Goal: Information Seeking & Learning: Find specific fact

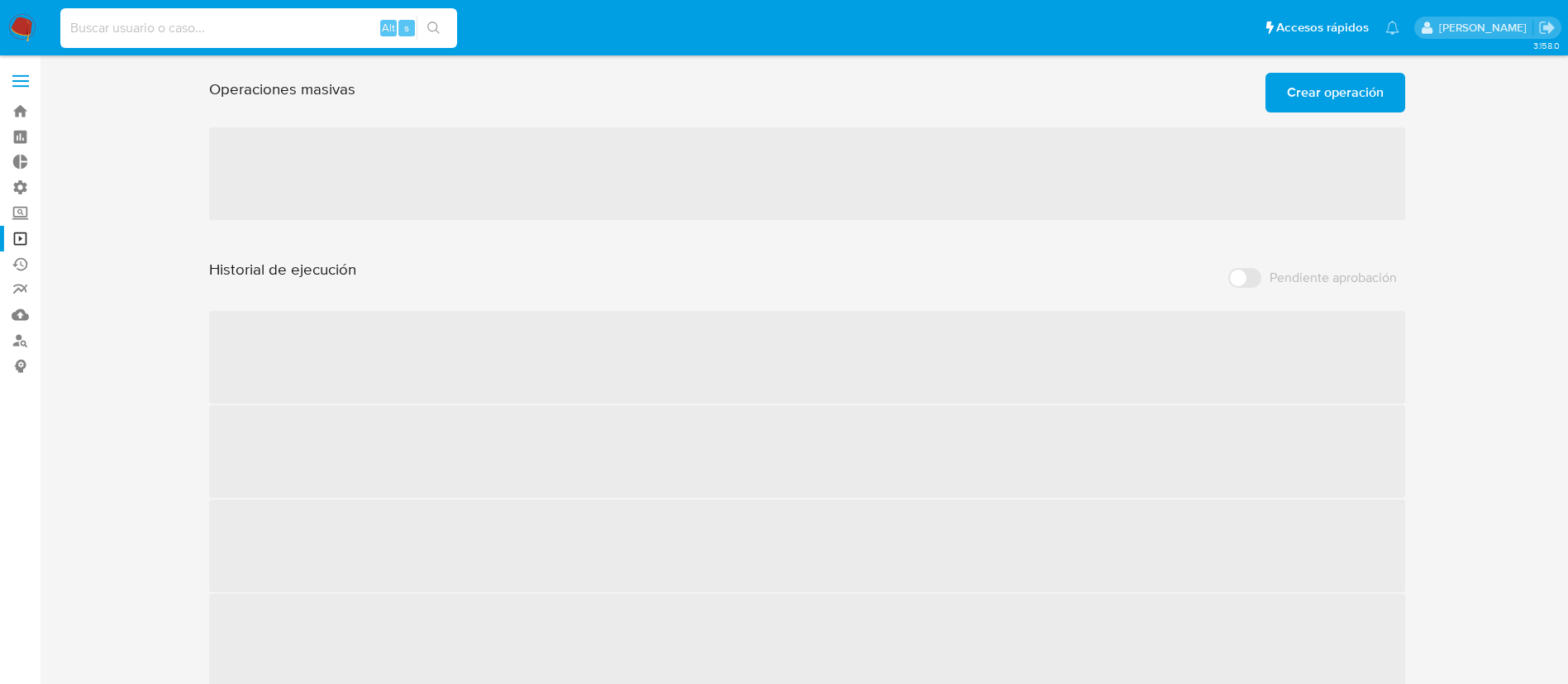
click at [200, 34] on input at bounding box center [258, 28] width 397 height 22
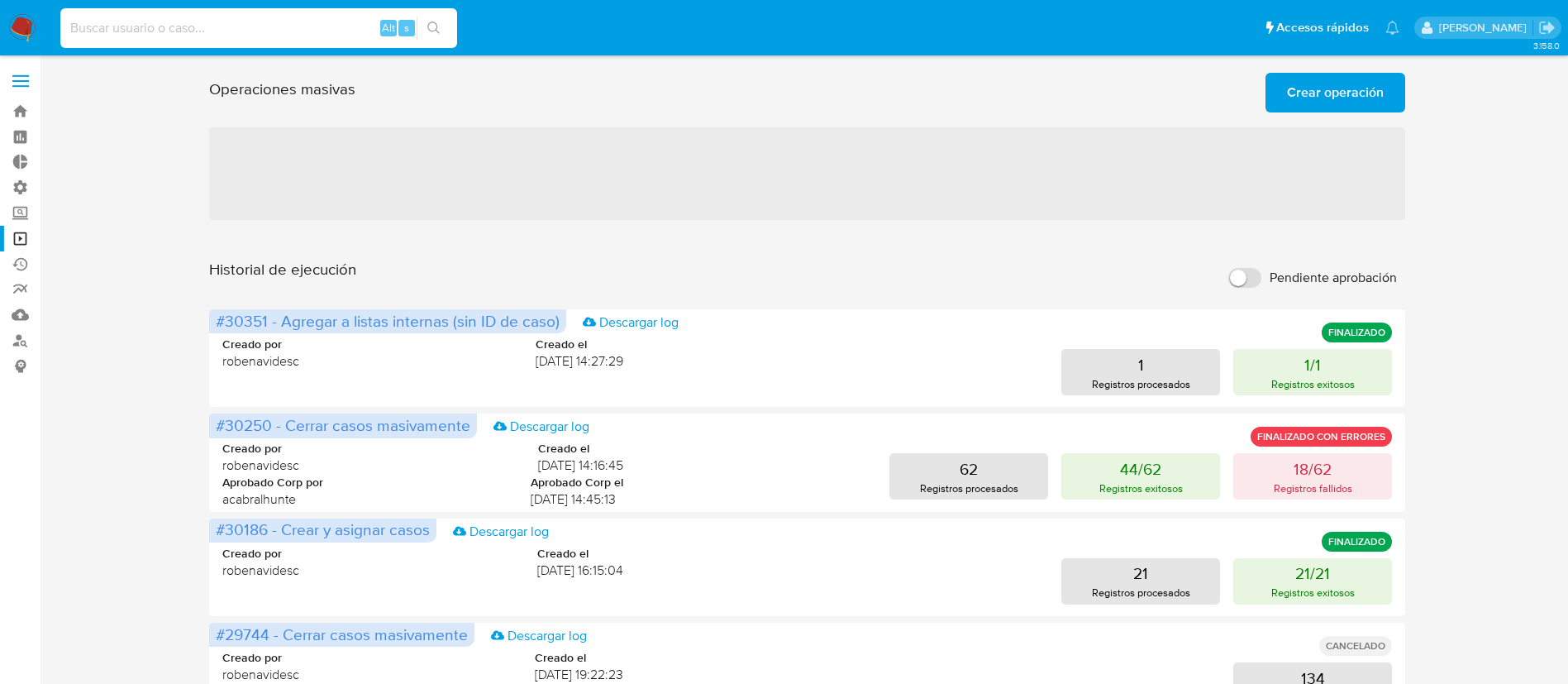
paste input "1762346027"
type input "1762346027"
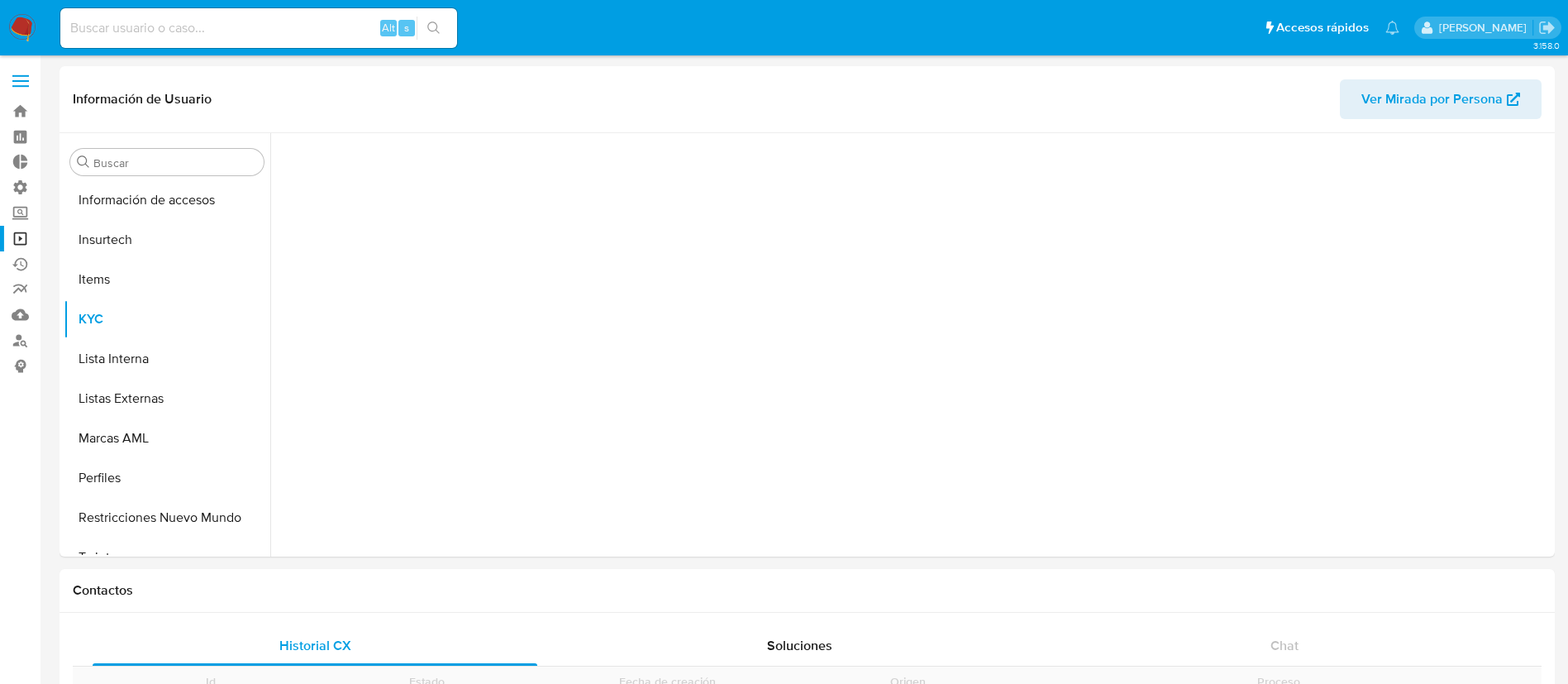
scroll to position [699, 0]
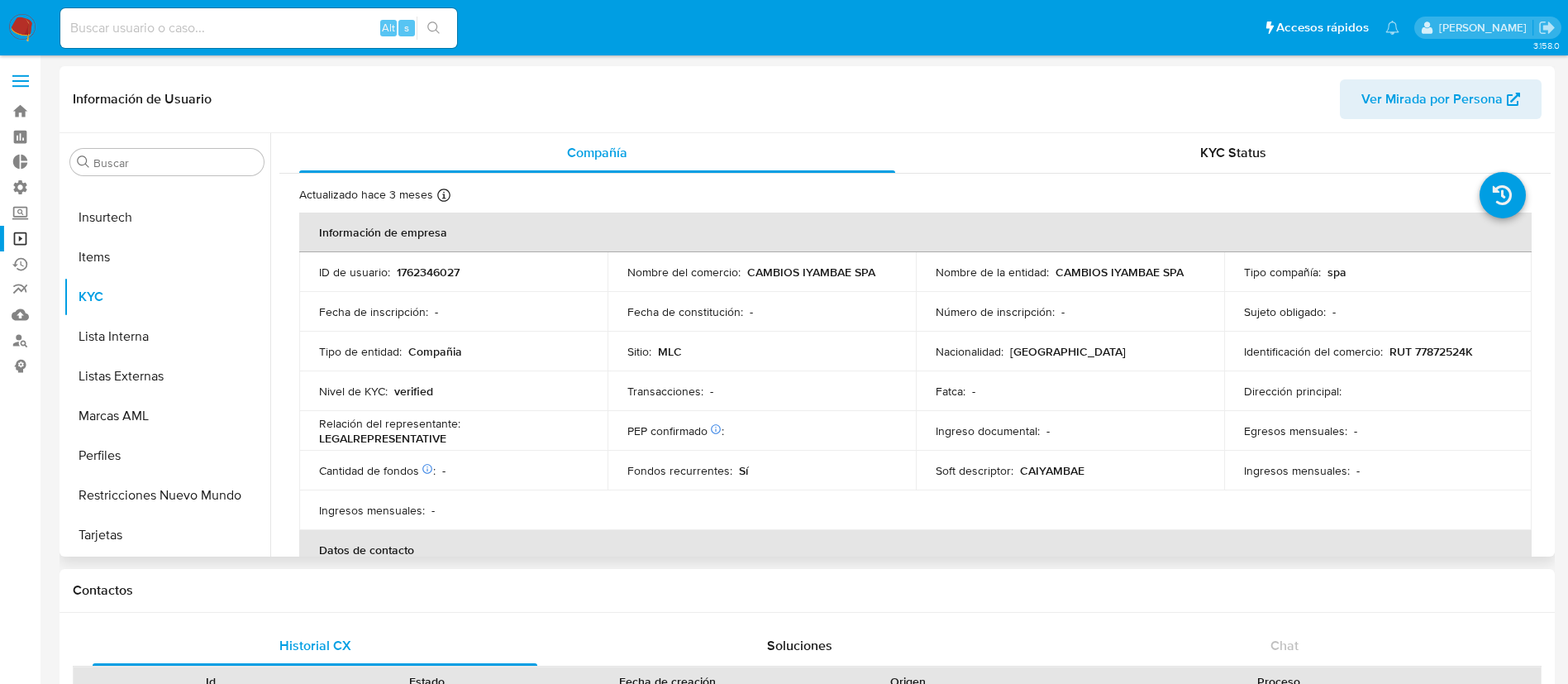
select select "10"
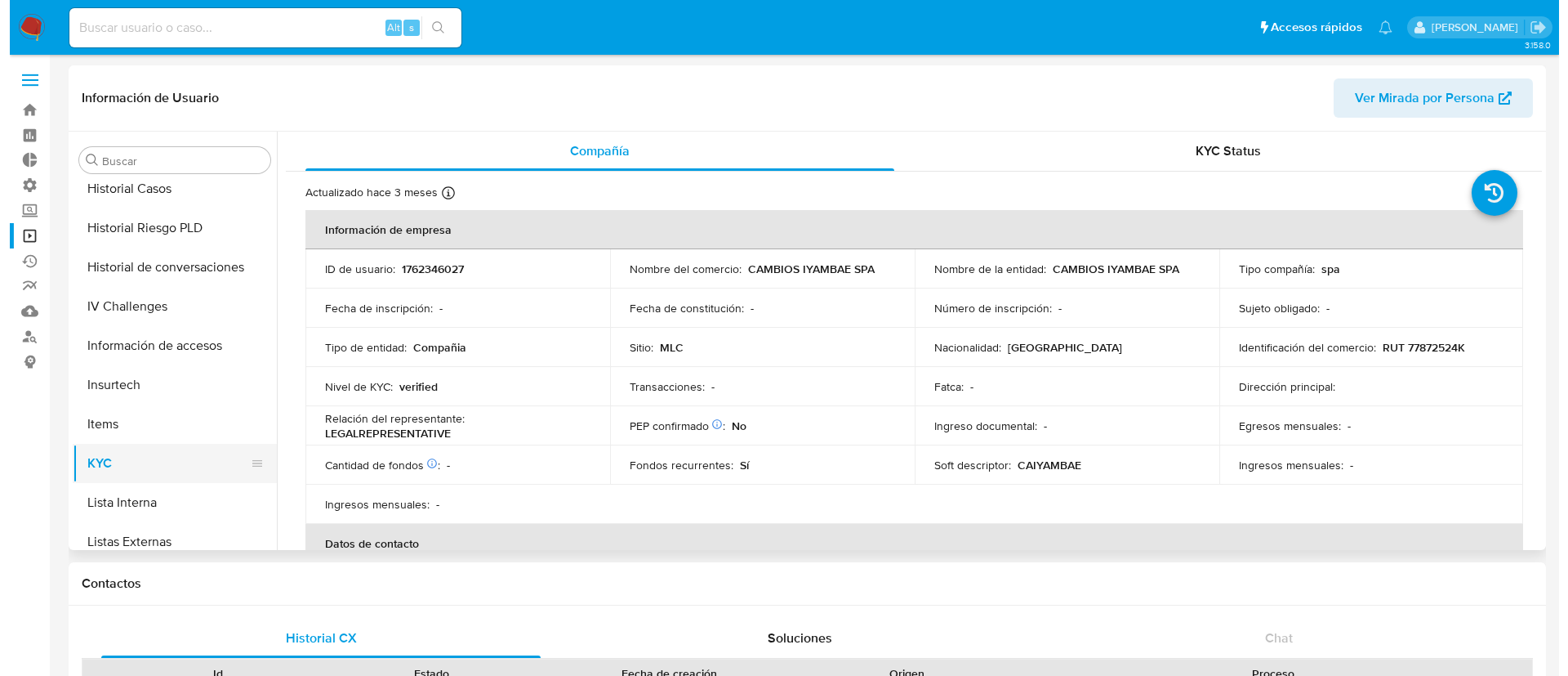
scroll to position [503, 0]
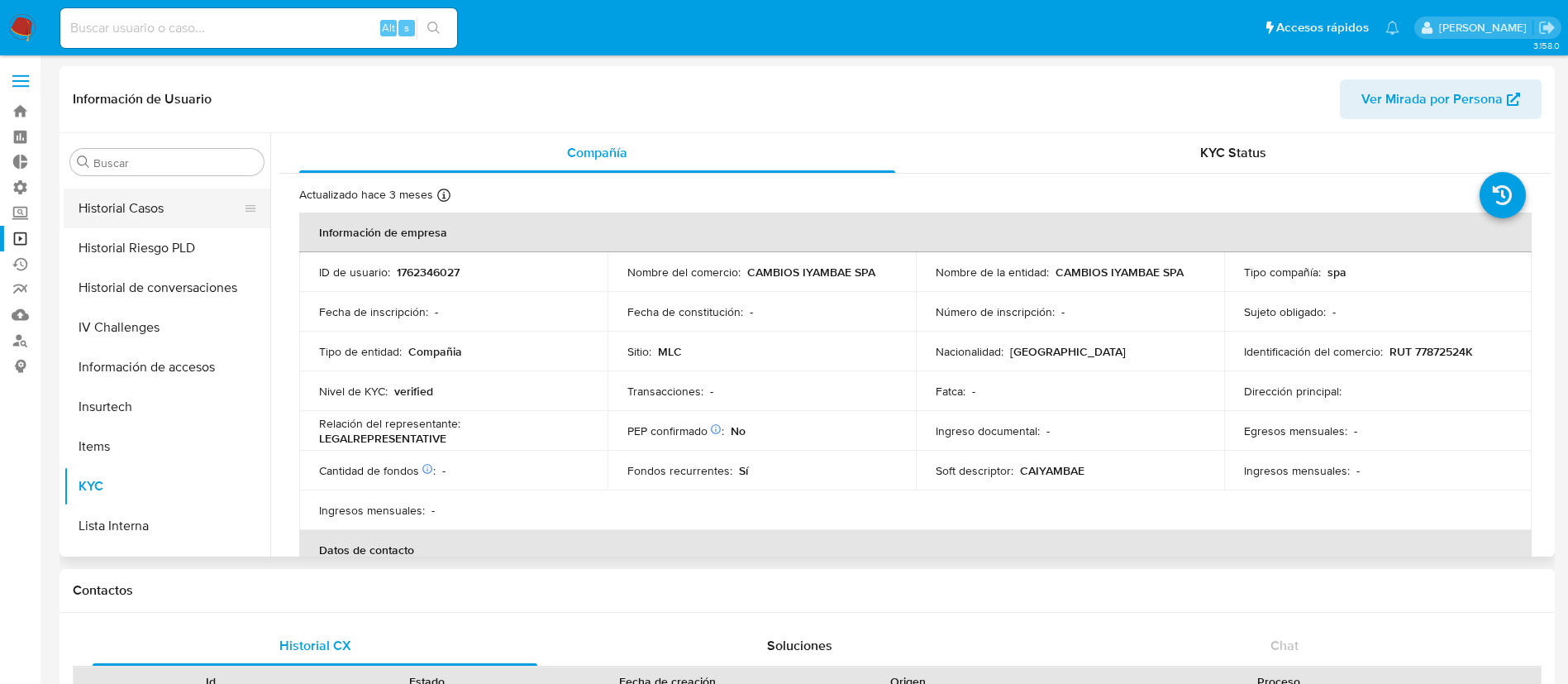
click at [141, 197] on button "Historial Casos" at bounding box center [160, 209] width 194 height 40
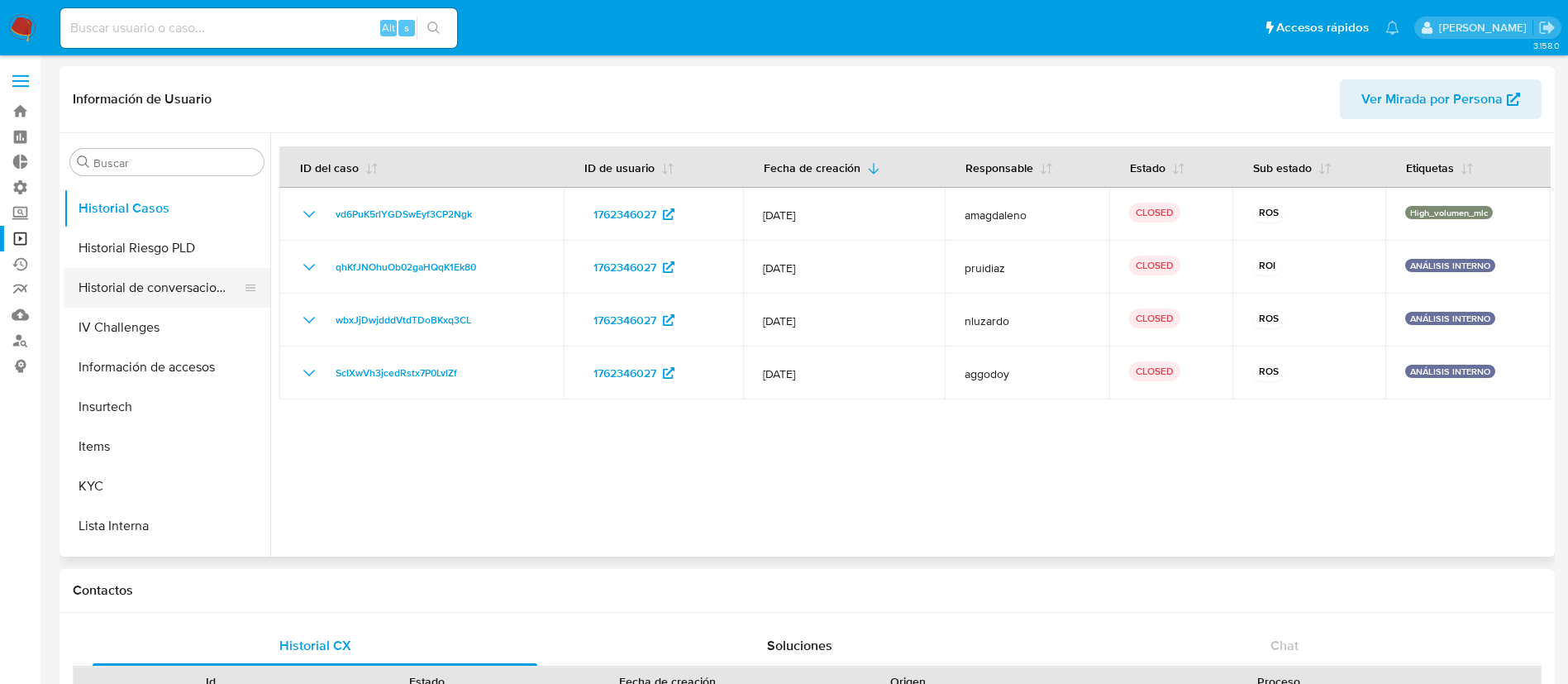
click at [125, 268] on button "Historial de conversaciones" at bounding box center [160, 288] width 194 height 40
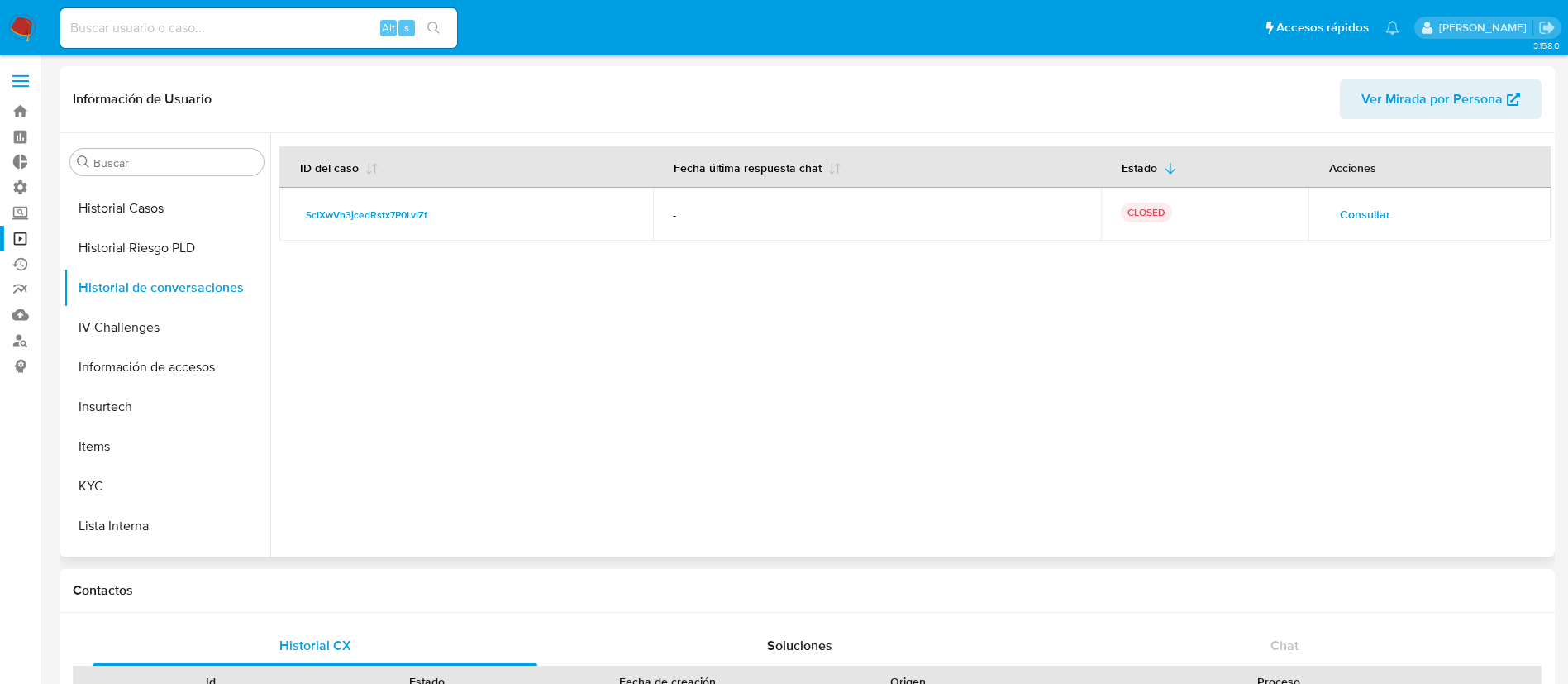
click at [1329, 218] on button "Consultar" at bounding box center [1365, 215] width 73 height 27
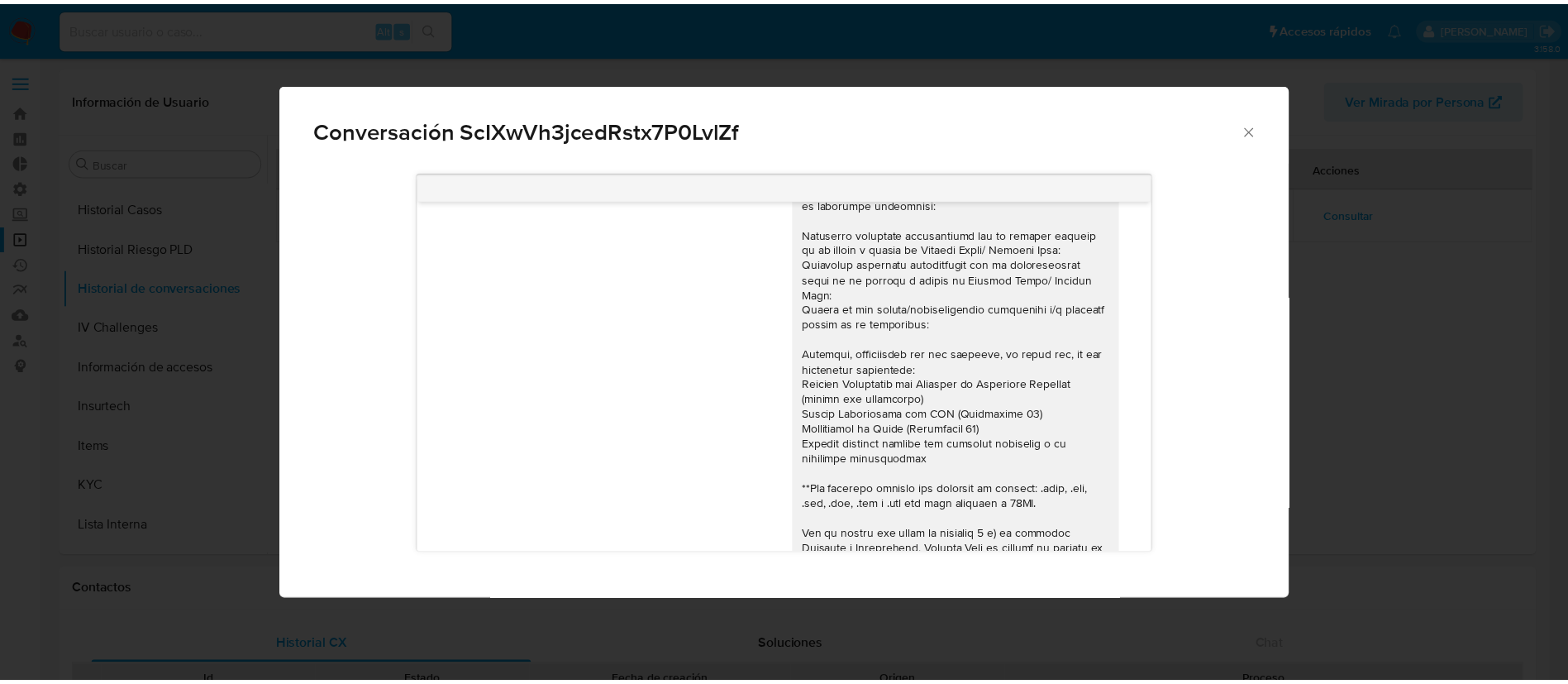
scroll to position [0, 0]
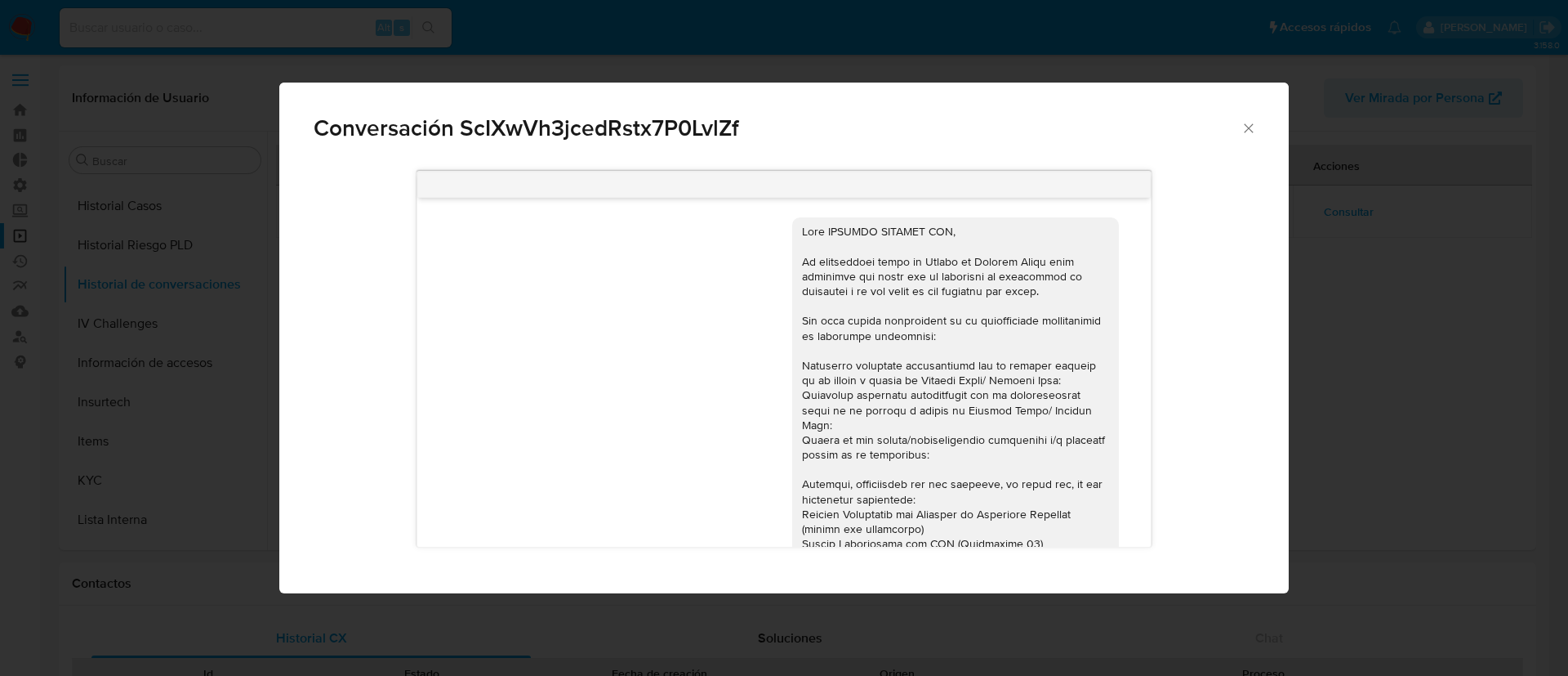
click at [1246, 135] on icon "Cerrar" at bounding box center [1249, 127] width 16 height 16
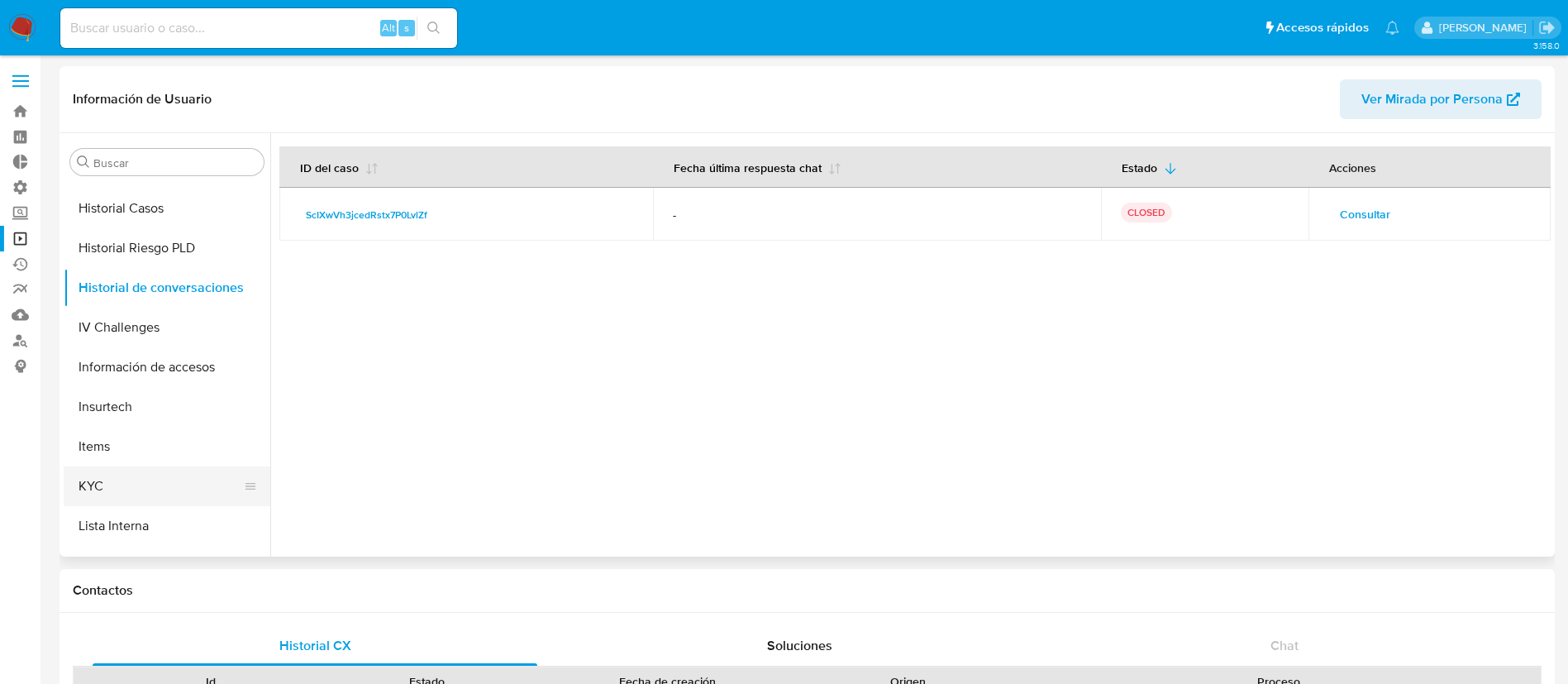
click at [110, 487] on button "KYC" at bounding box center [160, 487] width 194 height 40
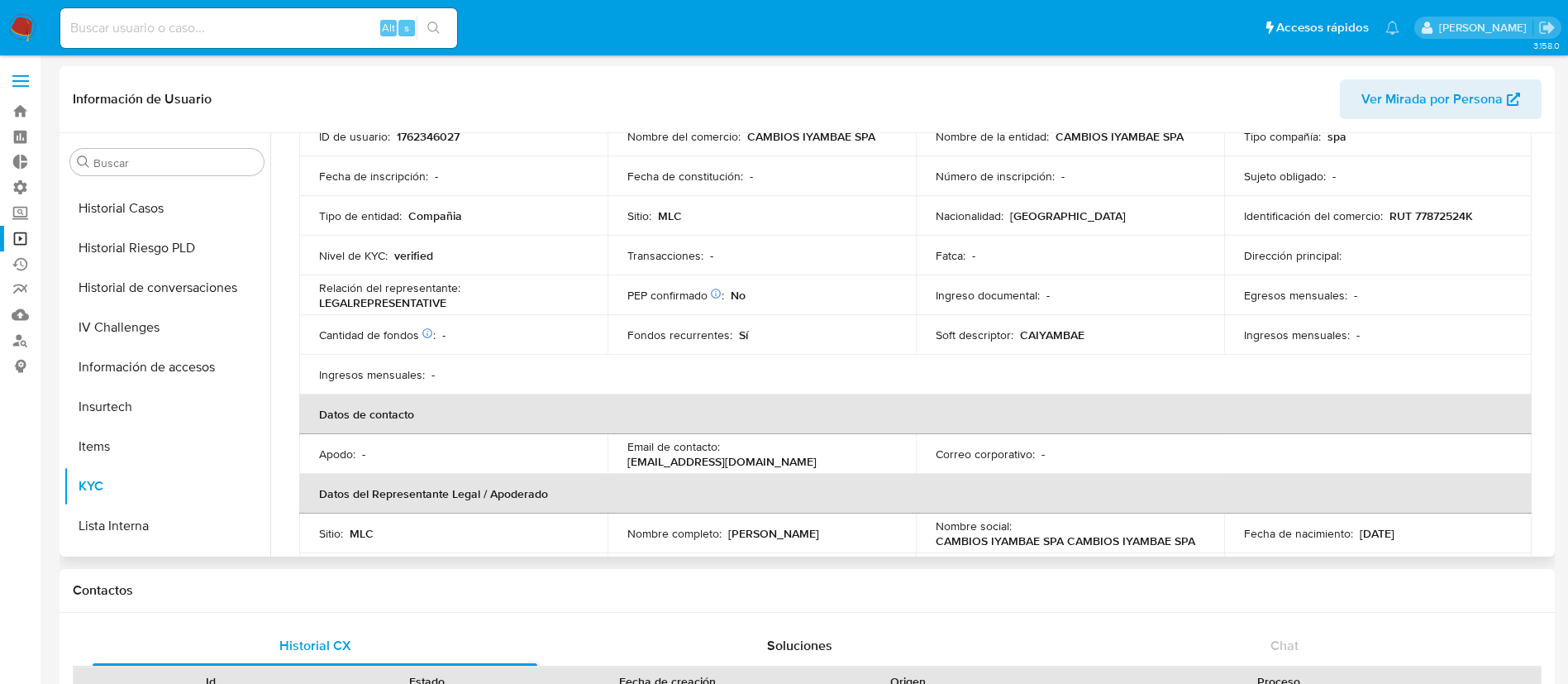
scroll to position [146, 0]
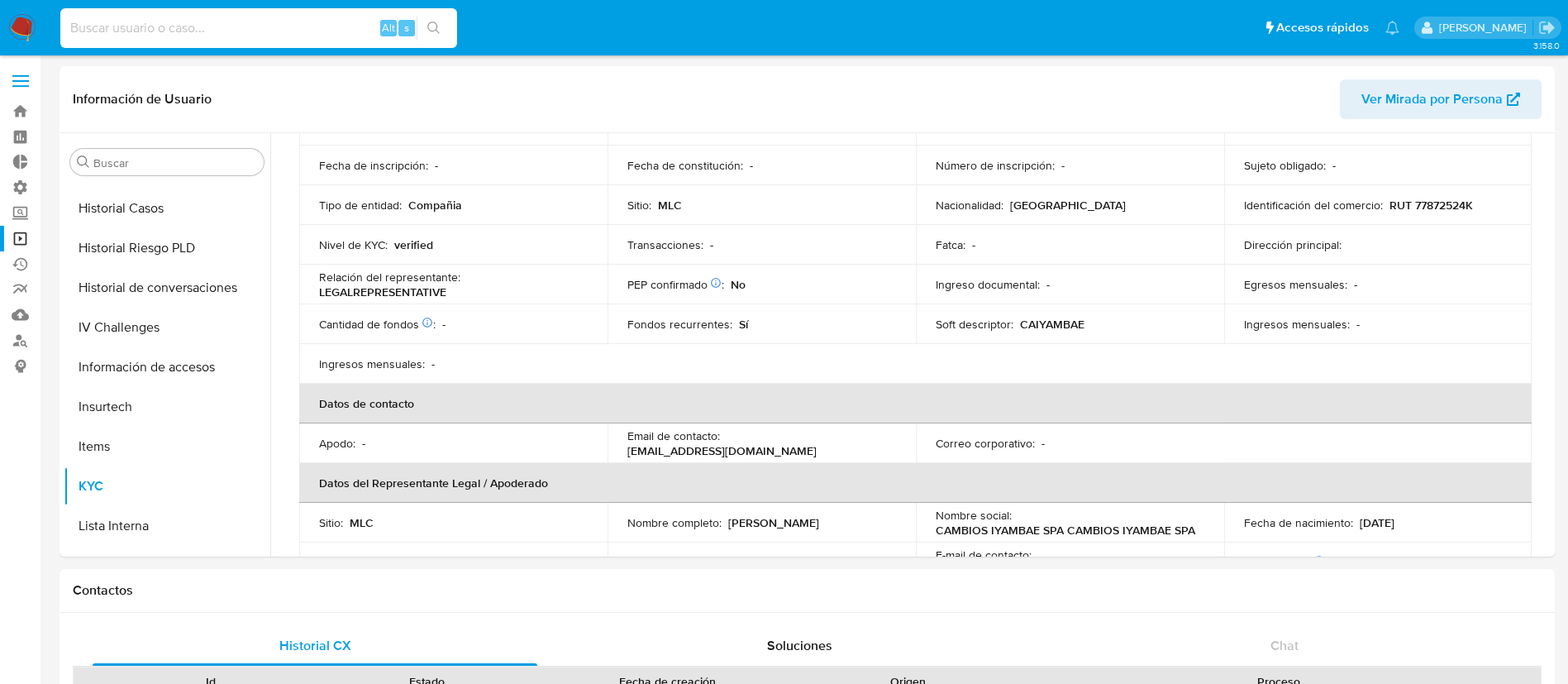
click at [301, 31] on input at bounding box center [258, 28] width 397 height 22
paste input "2058544397"
type input "2058544397"
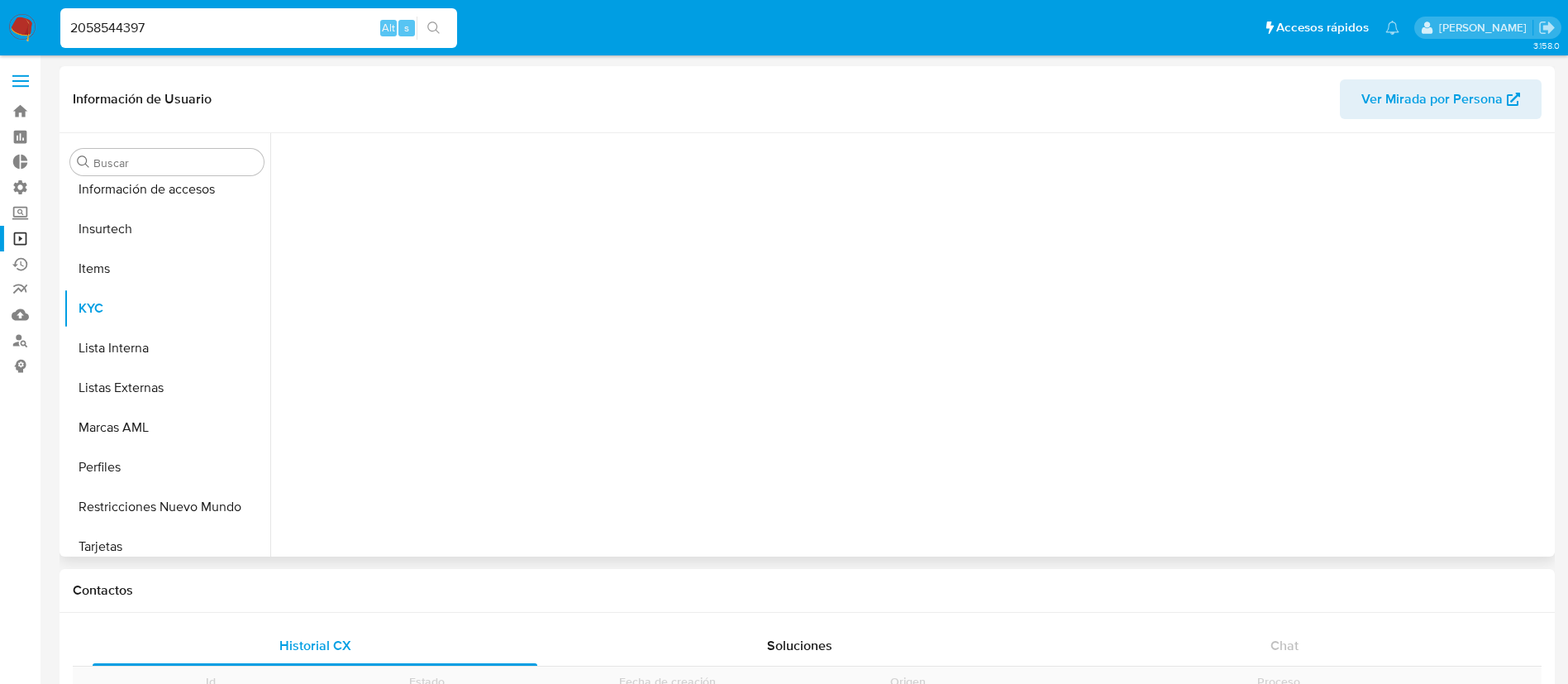
scroll to position [699, 0]
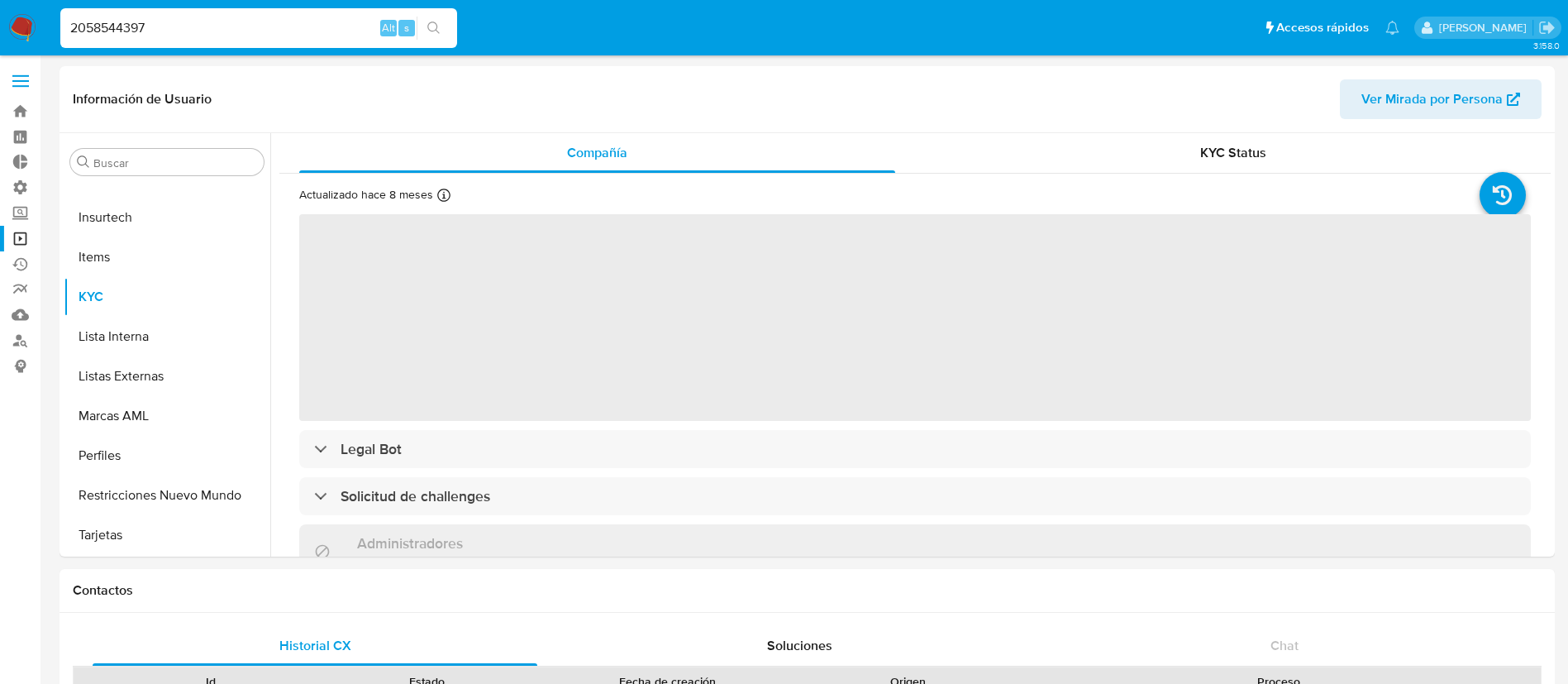
select select "10"
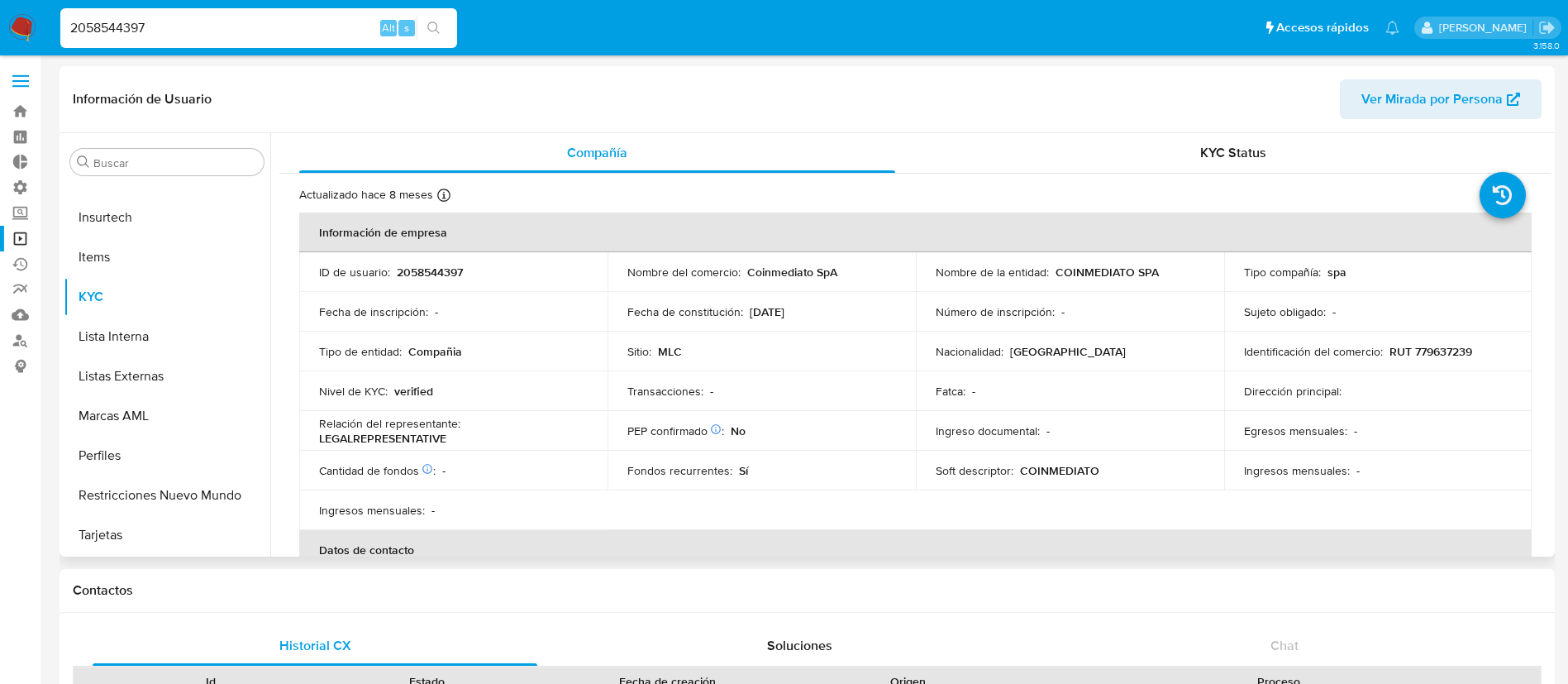
click at [1470, 342] on td "Identificación del comercio : RUT 779637239" at bounding box center [1378, 352] width 308 height 40
drag, startPoint x: 1470, startPoint y: 341, endPoint x: 1408, endPoint y: 359, distance: 64.6
click at [1408, 359] on td "Identificación del comercio : RUT 779637239" at bounding box center [1378, 352] width 308 height 40
copy p "779637239"
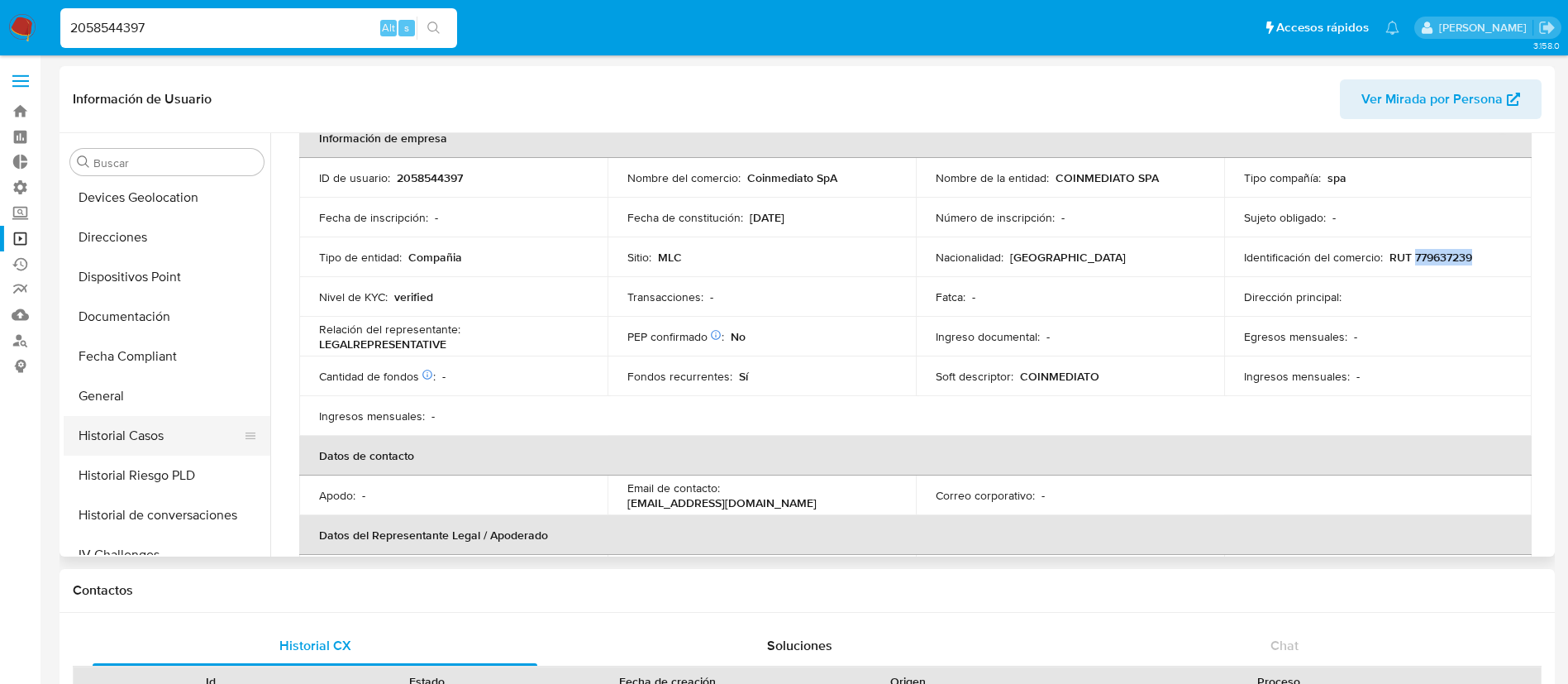
scroll to position [281, 0]
click at [151, 320] on button "Documentación" at bounding box center [160, 318] width 194 height 40
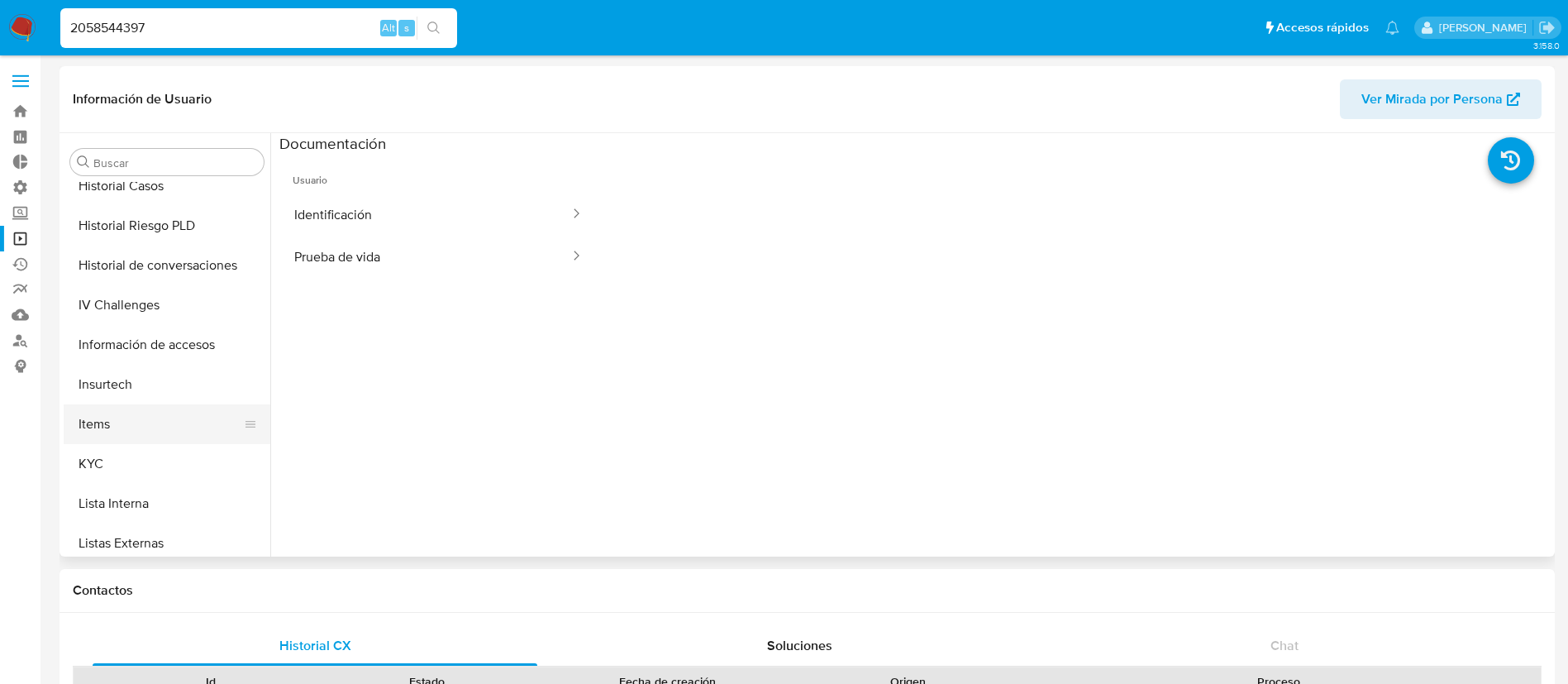
scroll to position [532, 0]
click at [123, 468] on button "KYC" at bounding box center [160, 464] width 194 height 40
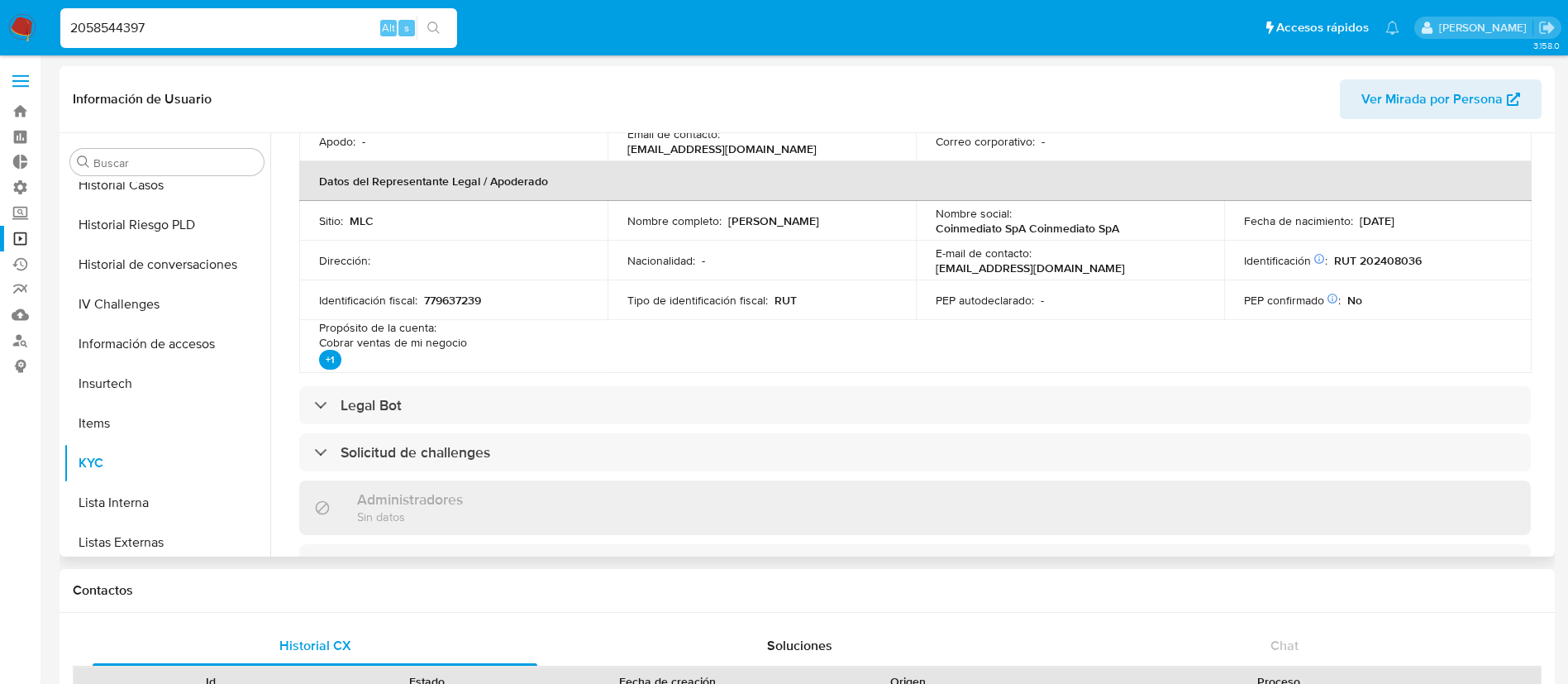
scroll to position [450, 0]
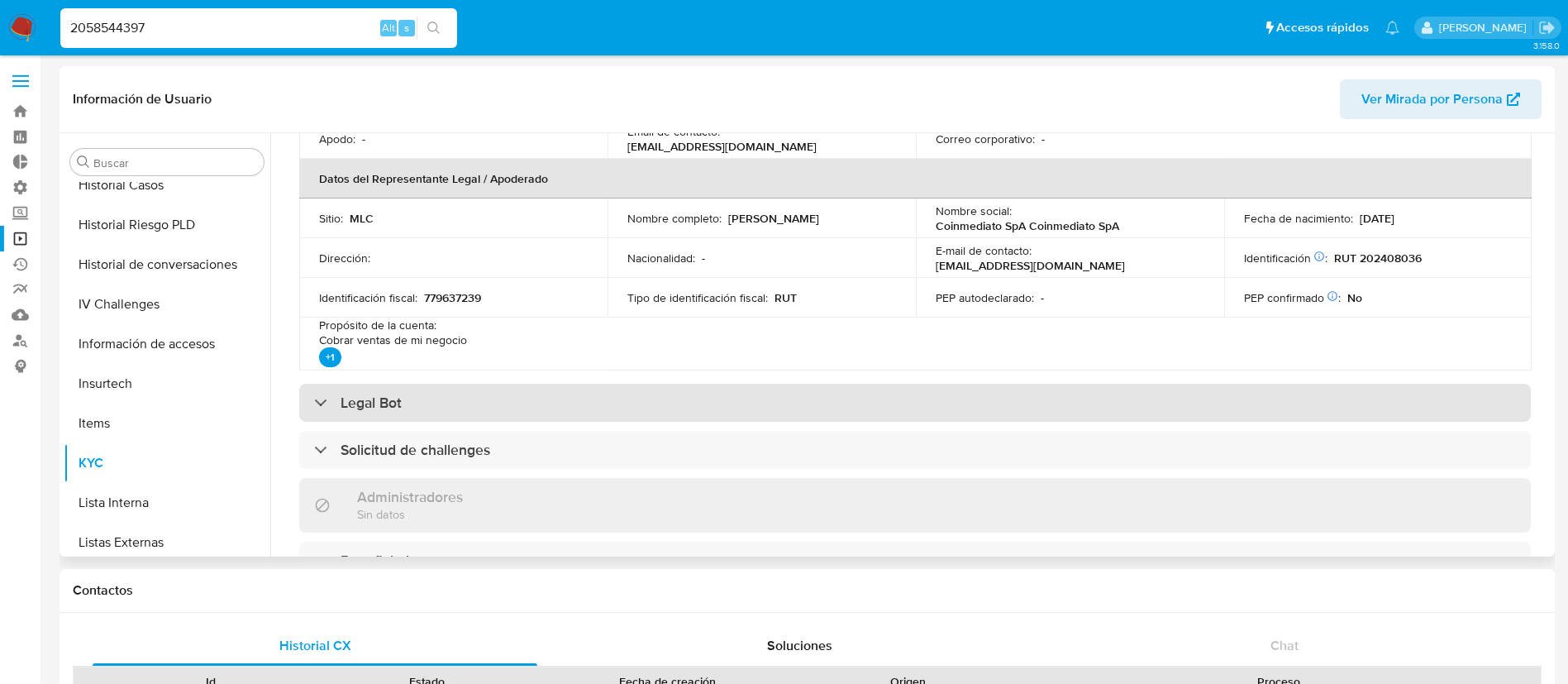
click at [682, 413] on div "Legal Bot" at bounding box center [916, 403] width 1232 height 38
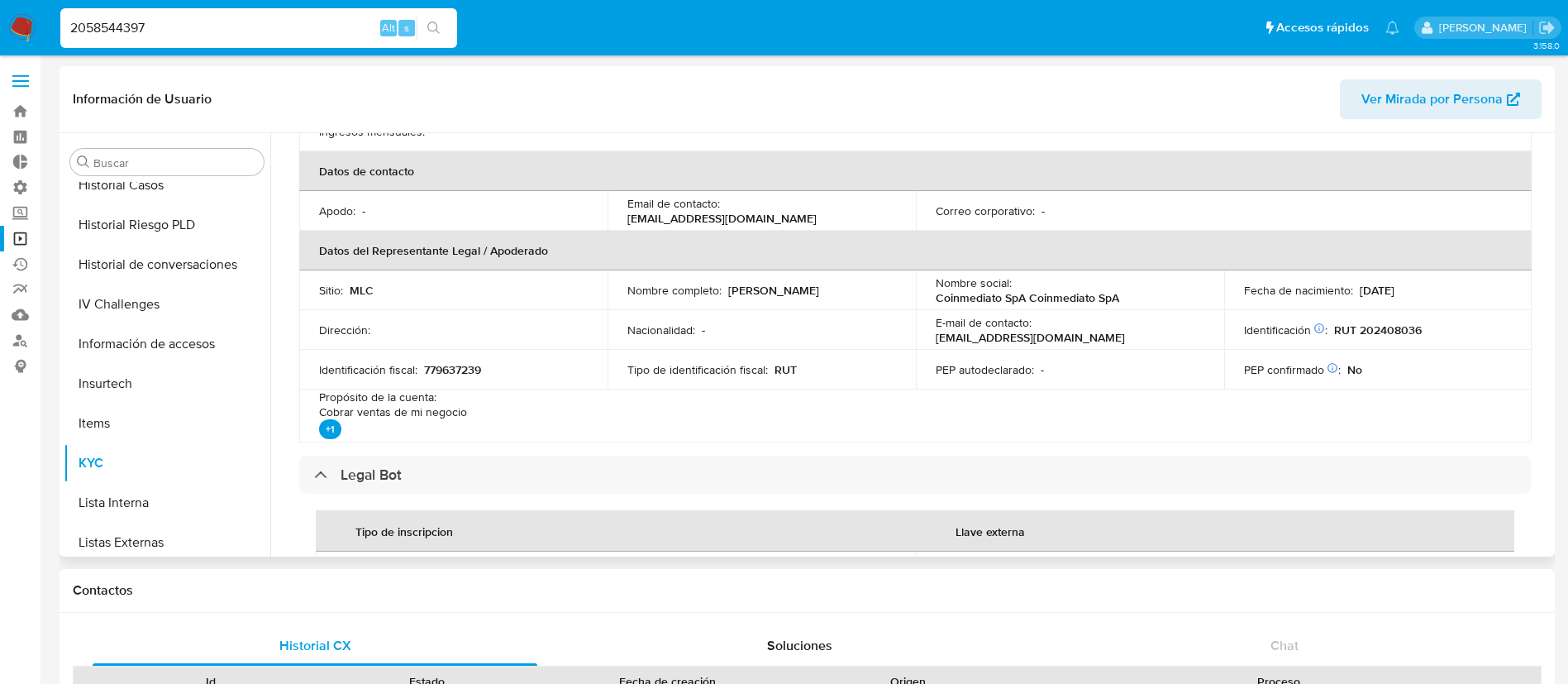
scroll to position [363, 0]
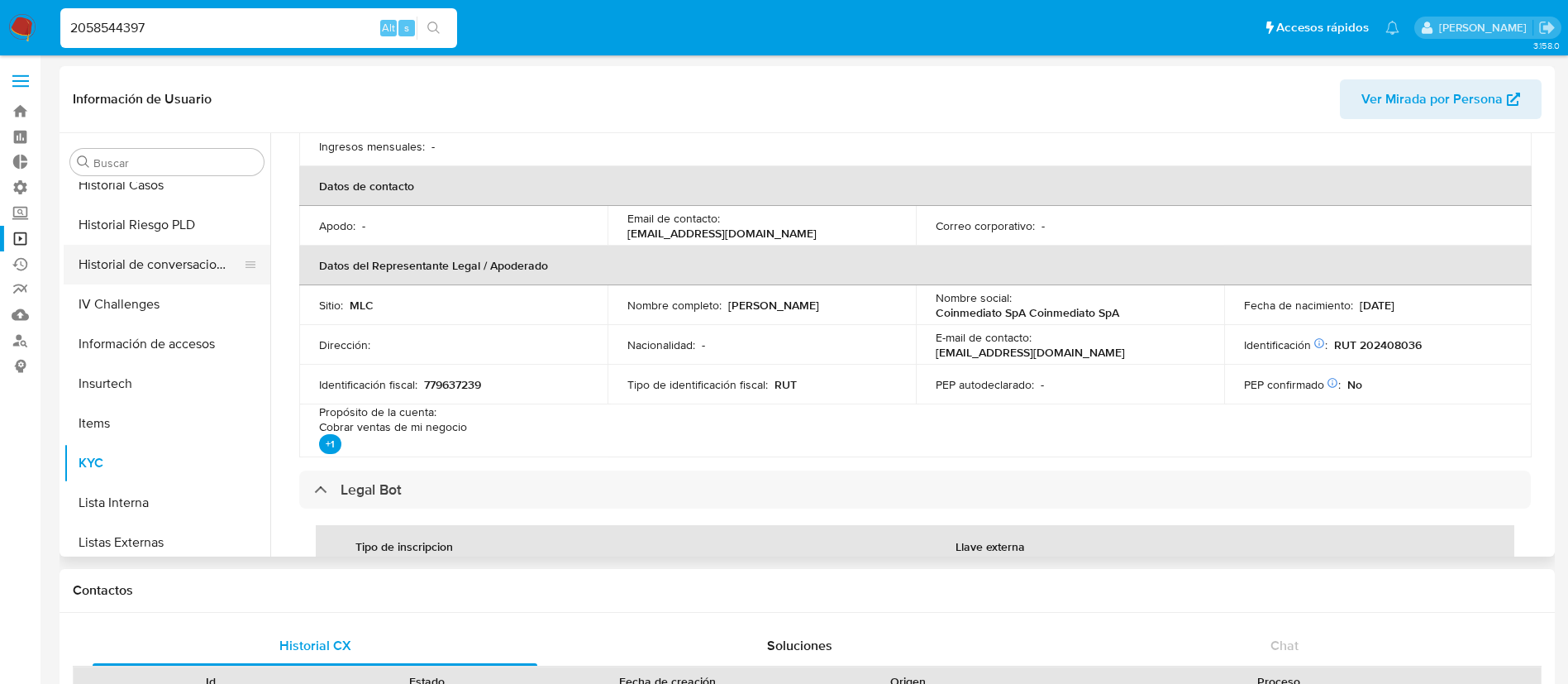
click at [159, 270] on button "Historial de conversaciones" at bounding box center [160, 265] width 194 height 40
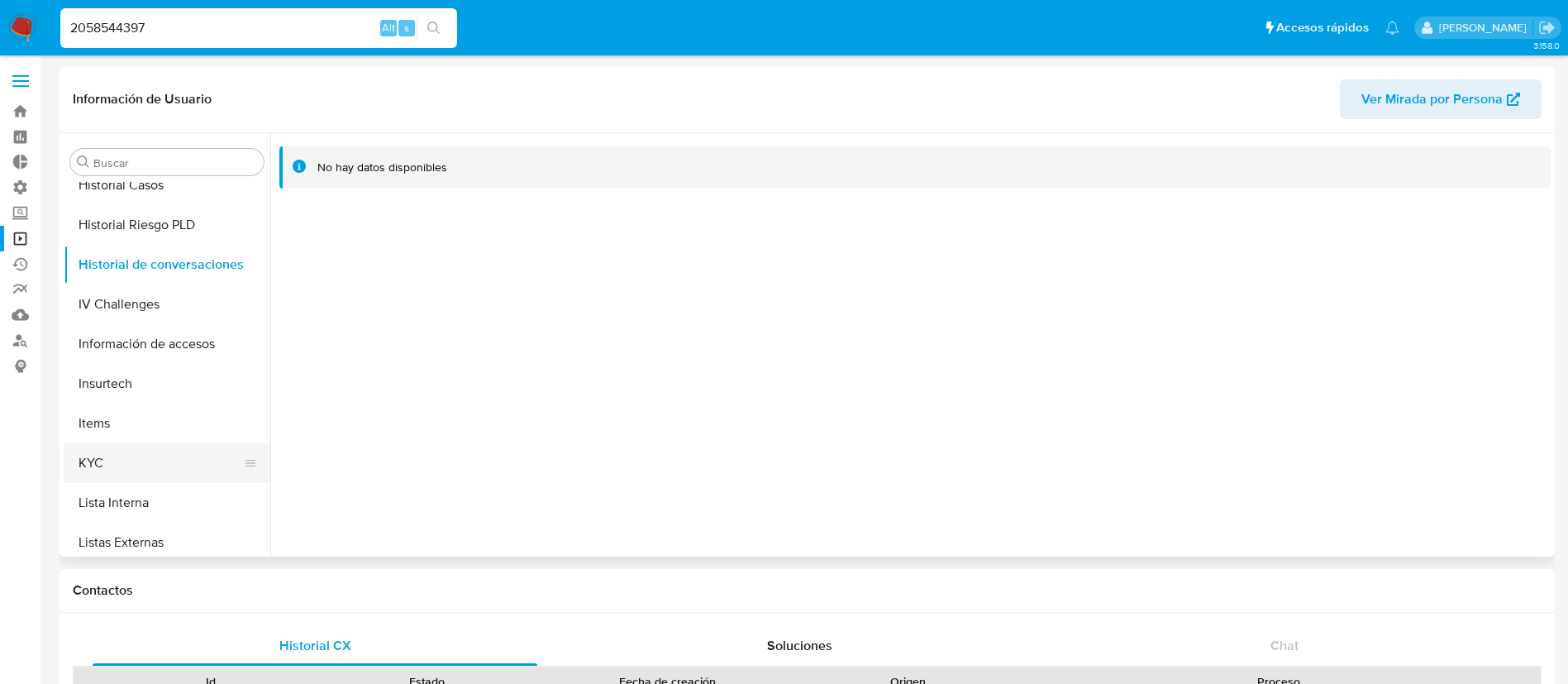
click at [111, 460] on button "KYC" at bounding box center [160, 464] width 194 height 40
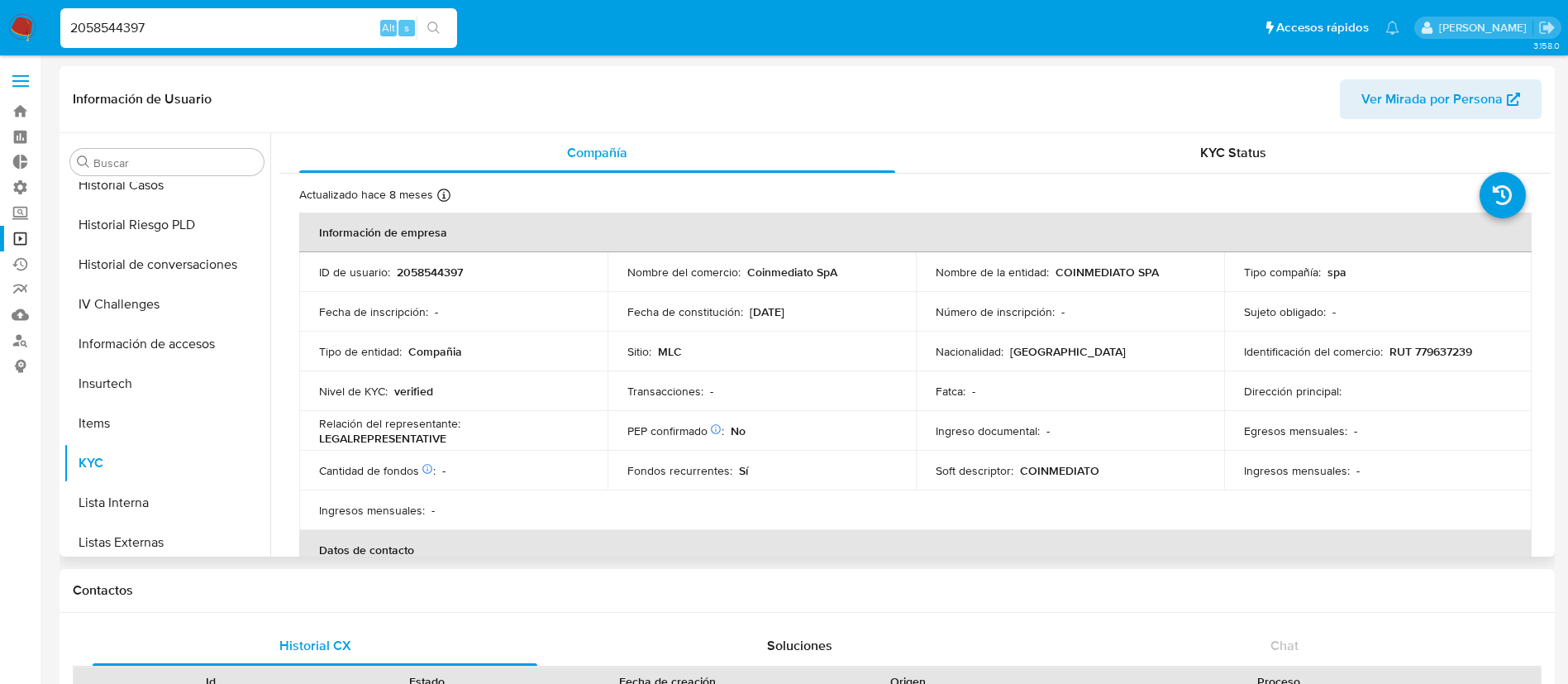
click at [1053, 405] on td "Fatca : -" at bounding box center [1069, 391] width 308 height 40
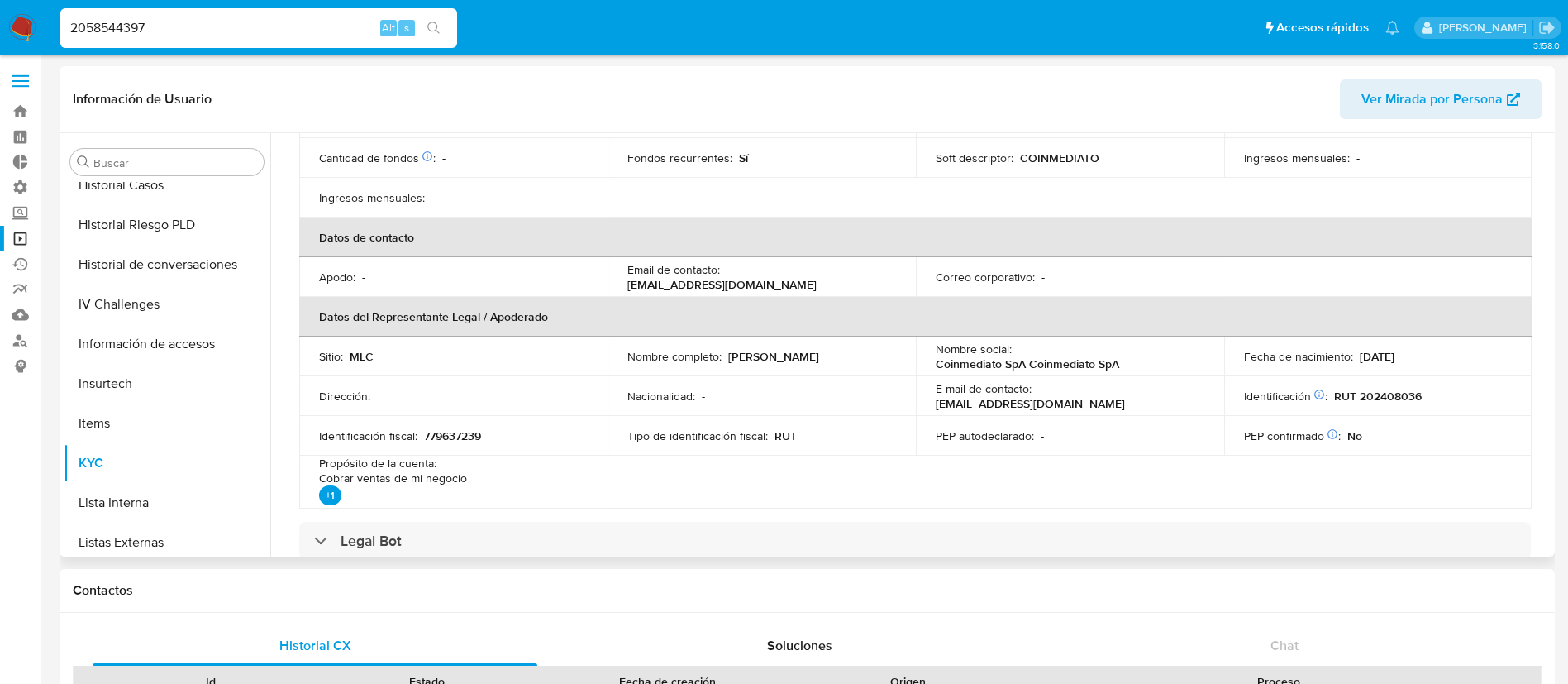
scroll to position [314, 0]
click at [938, 439] on p "PEP autodeclarado :" at bounding box center [984, 435] width 98 height 15
drag, startPoint x: 315, startPoint y: 37, endPoint x: 0, endPoint y: 8, distance: 316.3
click at [0, 8] on nav "Pausado Ver notificaciones 2058544397 Alt s Accesos rápidos Presiona las siguie…" at bounding box center [784, 28] width 1568 height 55
paste input "162170774"
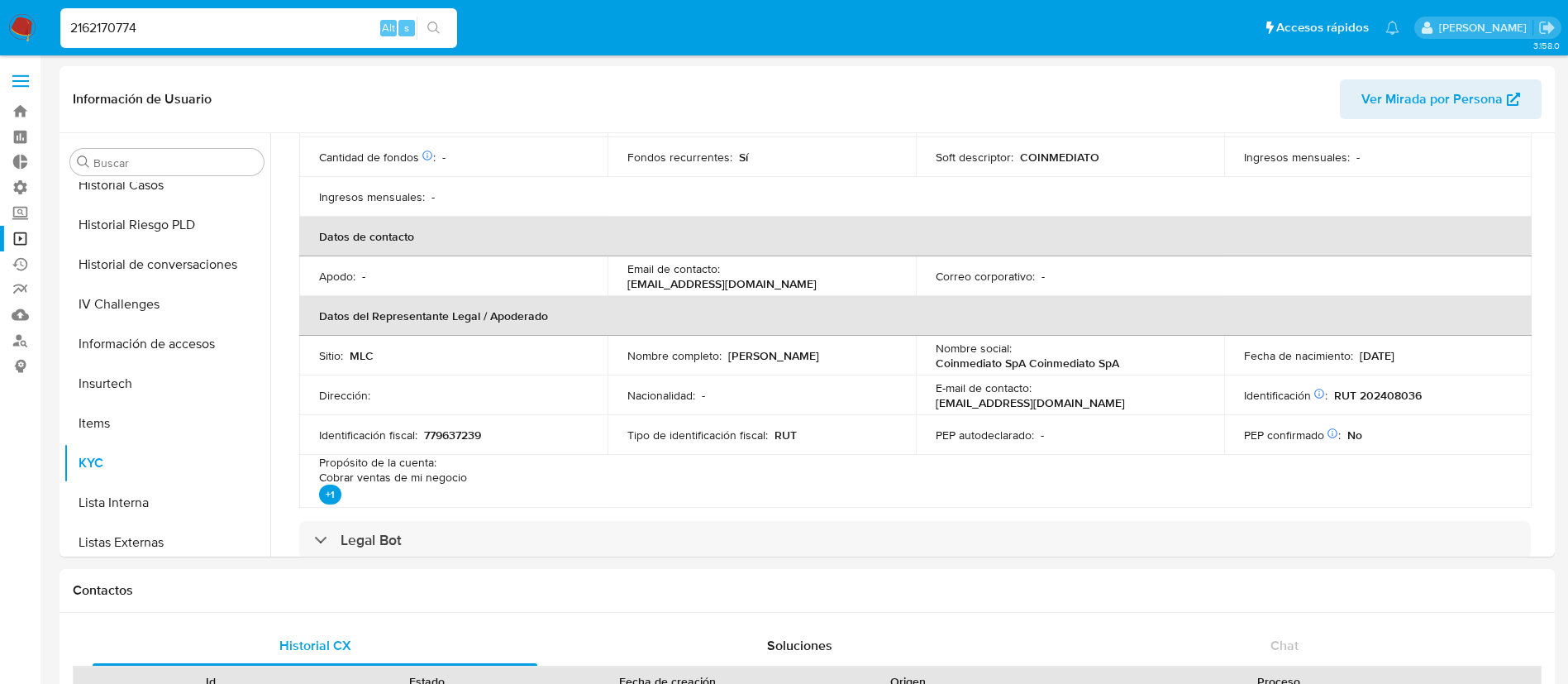
type input "2162170774"
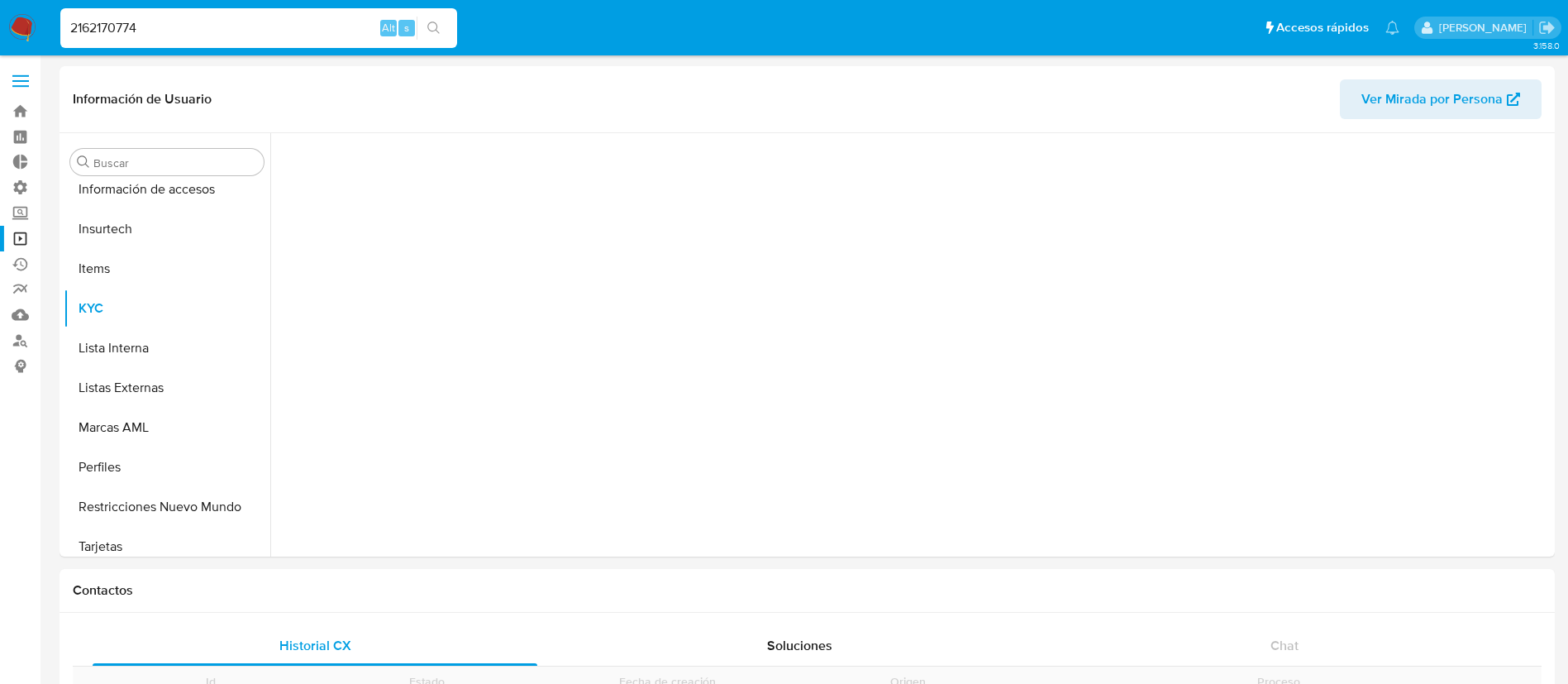
scroll to position [699, 0]
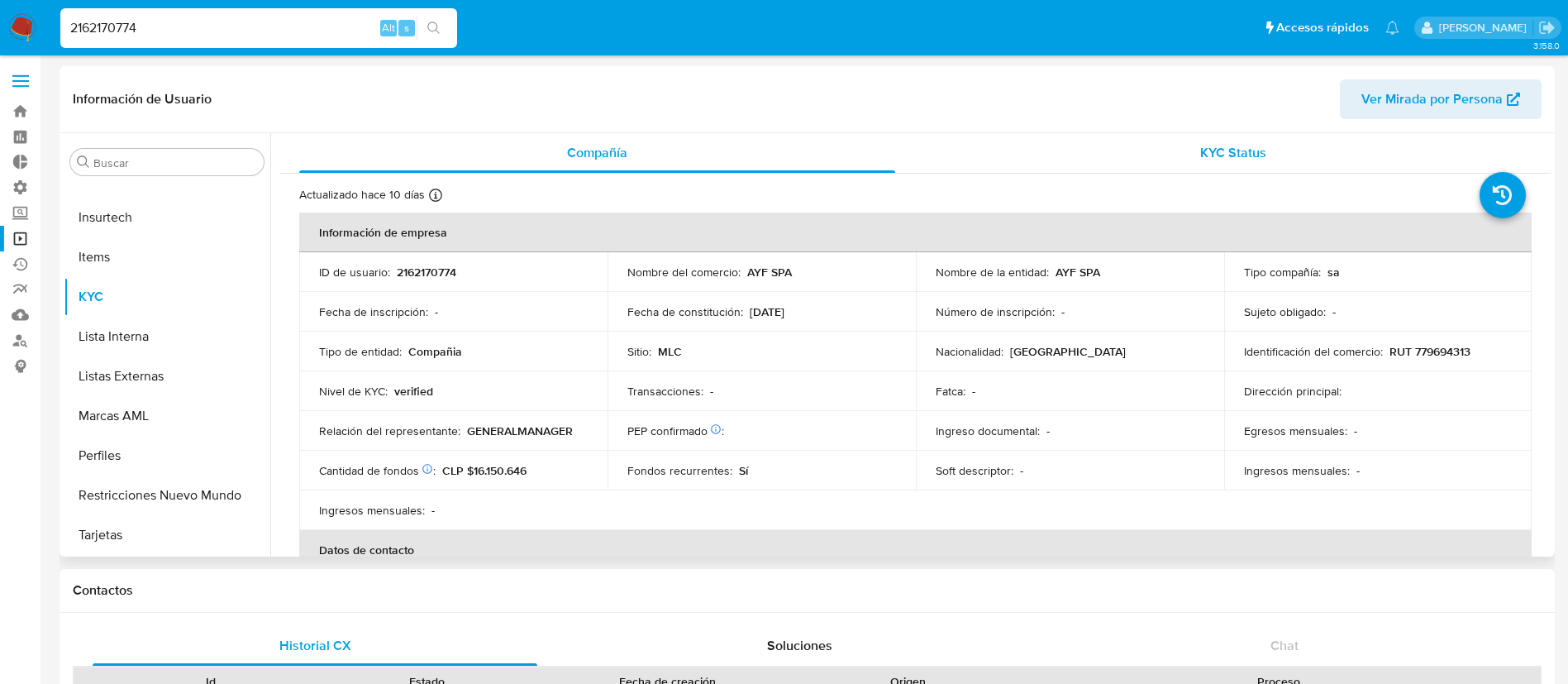
select select "10"
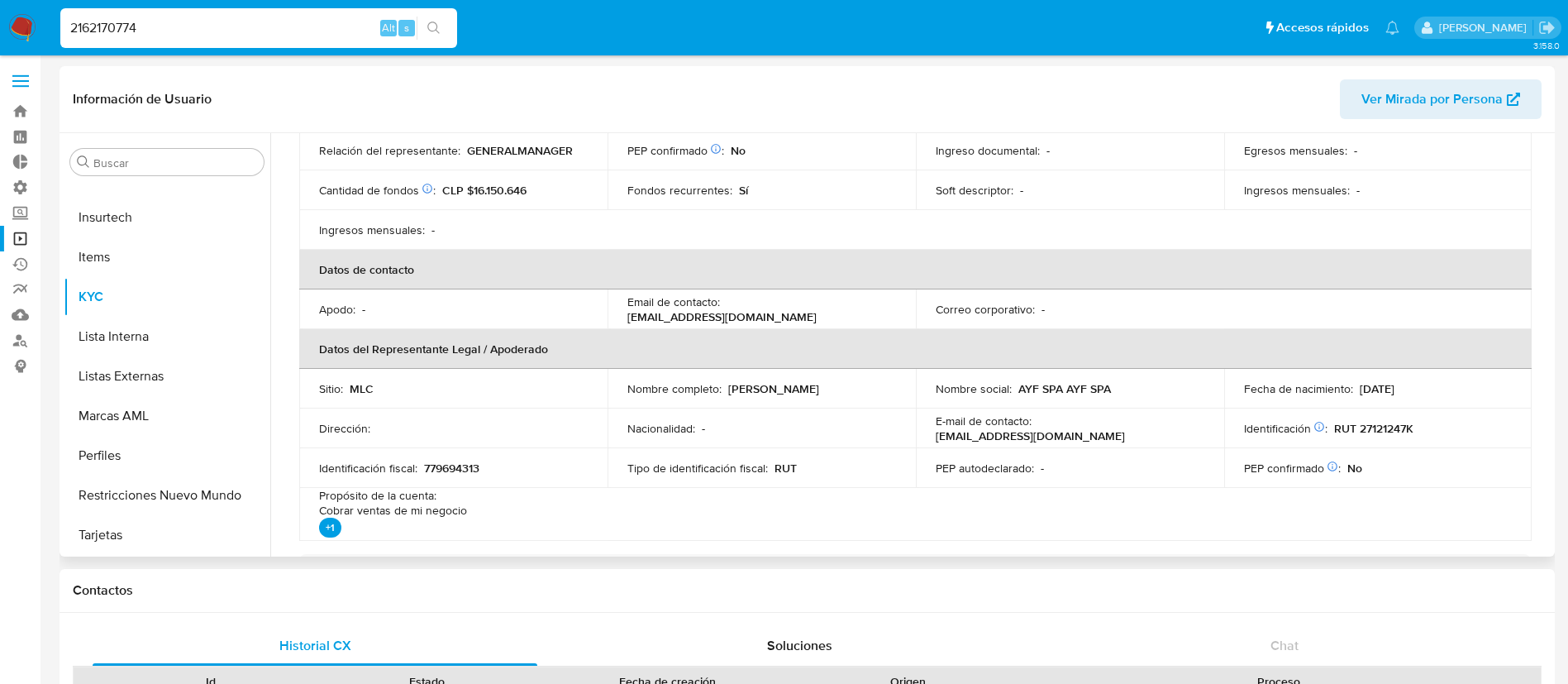
scroll to position [0, 0]
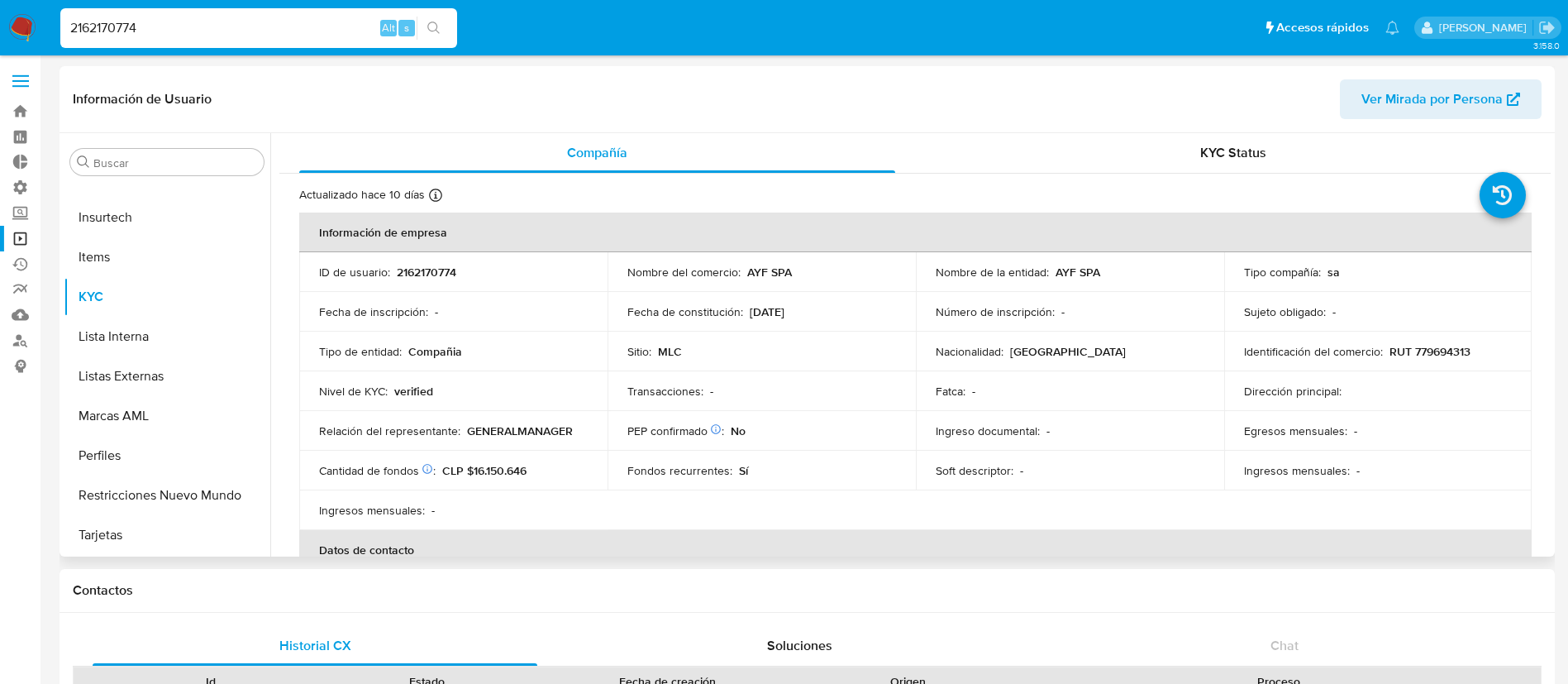
drag, startPoint x: 261, startPoint y: 266, endPoint x: 846, endPoint y: 332, distance: 588.7
click at [846, 332] on div "Buscar Anticipos de dinero Archivos adjuntos CBT Cruces y Relaciones Créditos C…" at bounding box center [808, 345] width 1488 height 424
drag, startPoint x: 1487, startPoint y: 351, endPoint x: 1409, endPoint y: 348, distance: 78.1
click at [1409, 348] on div "Identificación del comercio : RUT 779694313" at bounding box center [1379, 352] width 269 height 15
copy p "779694313"
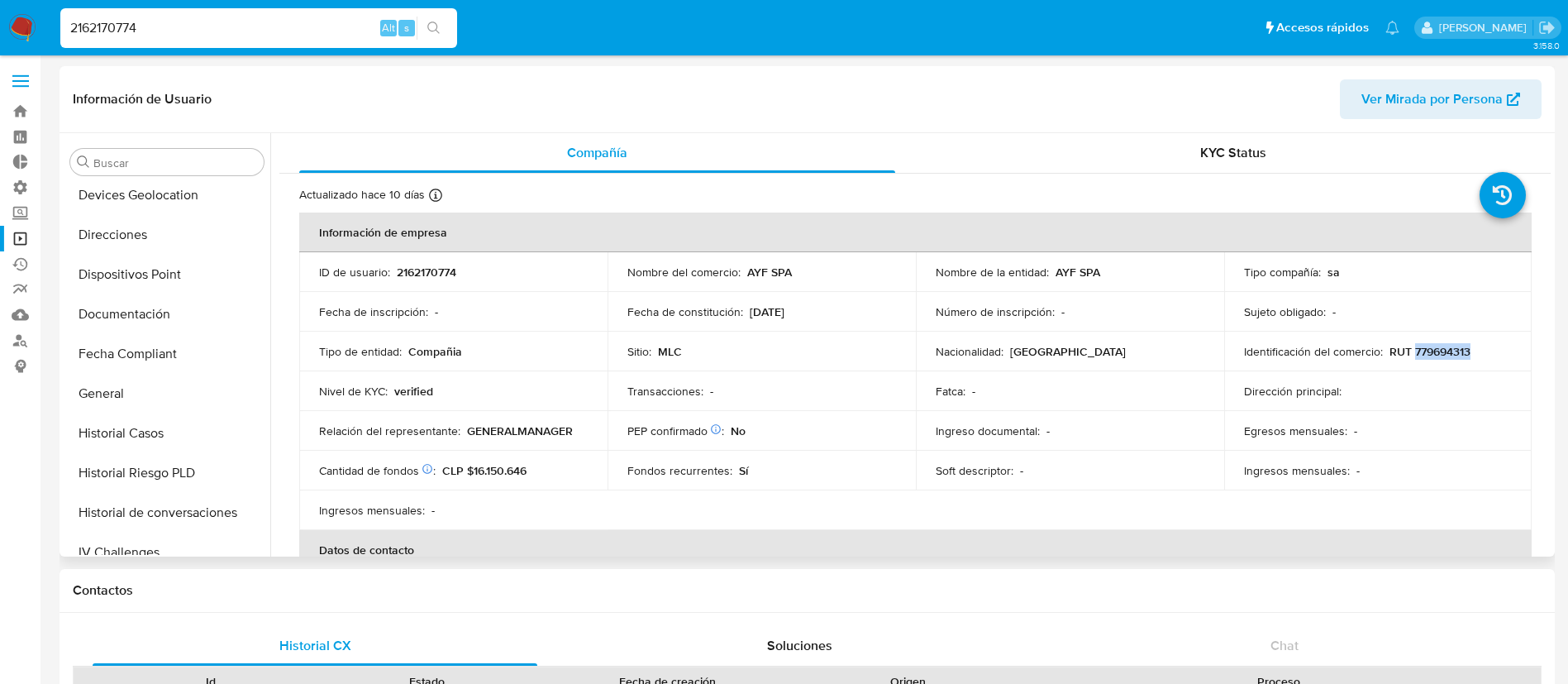
scroll to position [282, 0]
click at [134, 319] on button "Documentación" at bounding box center [160, 317] width 194 height 40
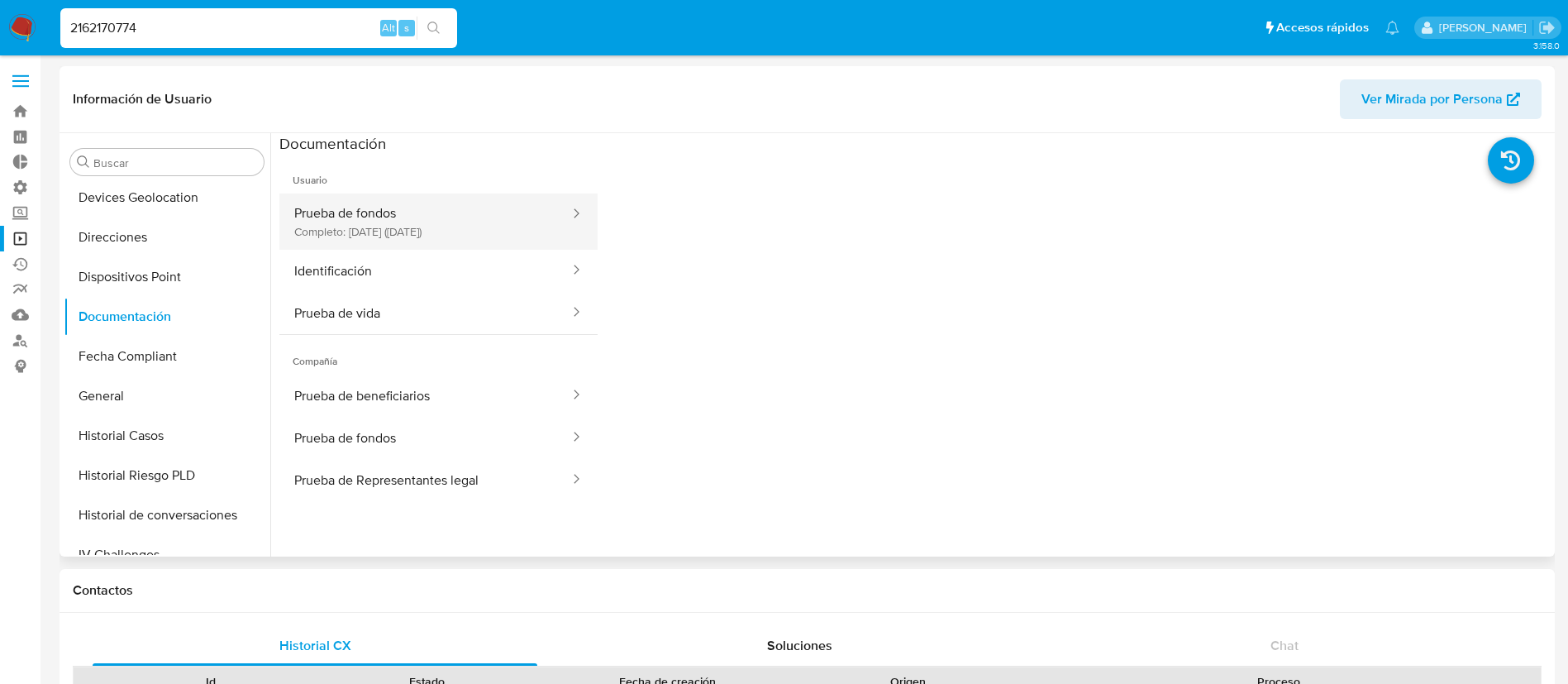
click at [394, 217] on button "Prueba de fondos Completo: 22/04/2025 (hace 5 meses)" at bounding box center [425, 221] width 292 height 56
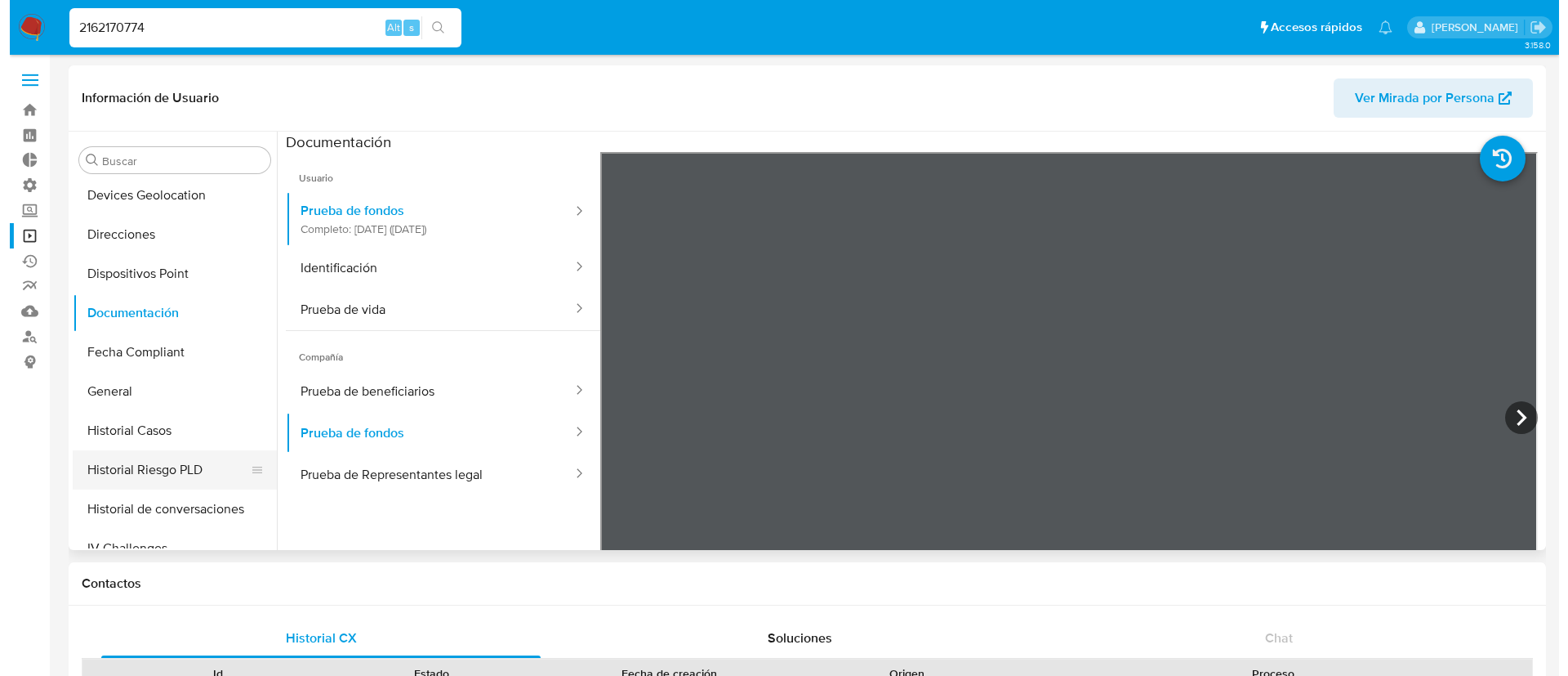
scroll to position [321, 0]
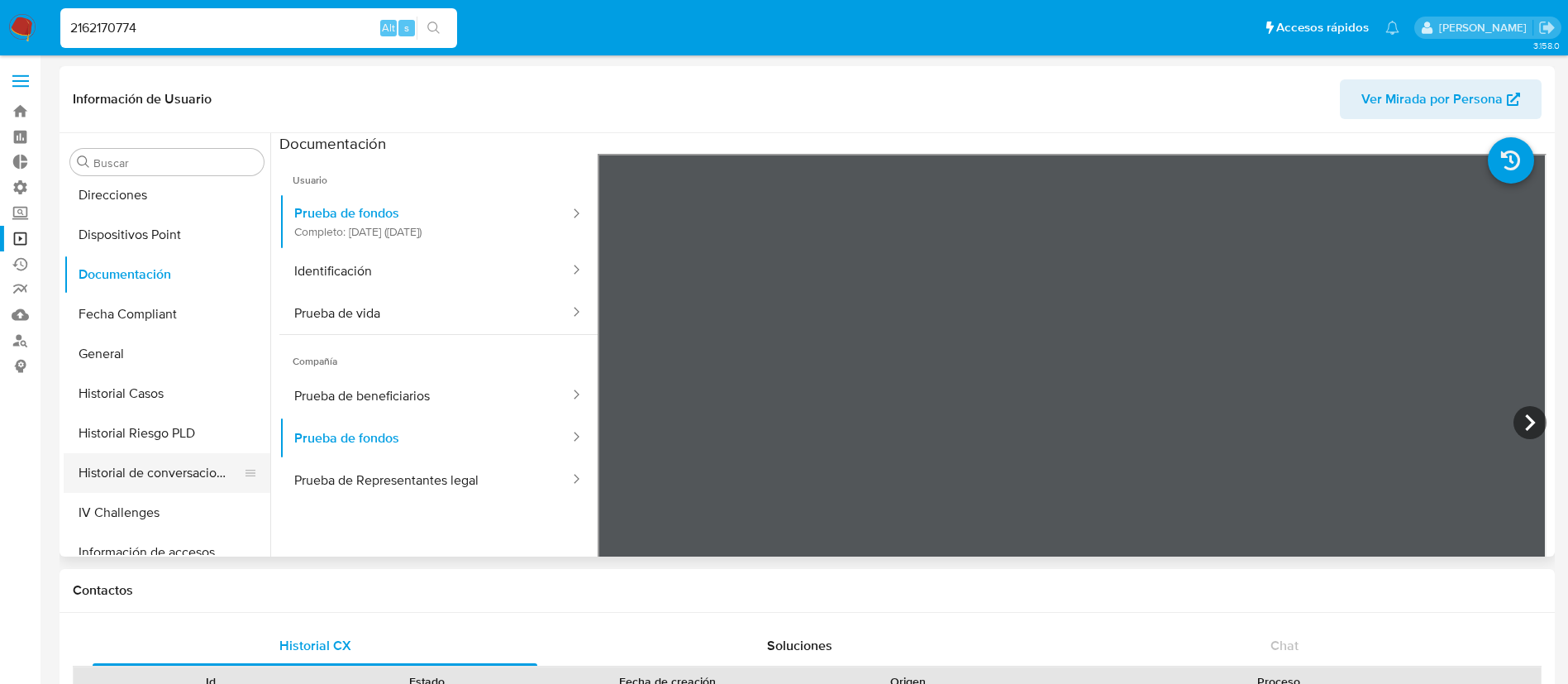
click at [112, 461] on button "Historial de conversaciones" at bounding box center [160, 473] width 194 height 40
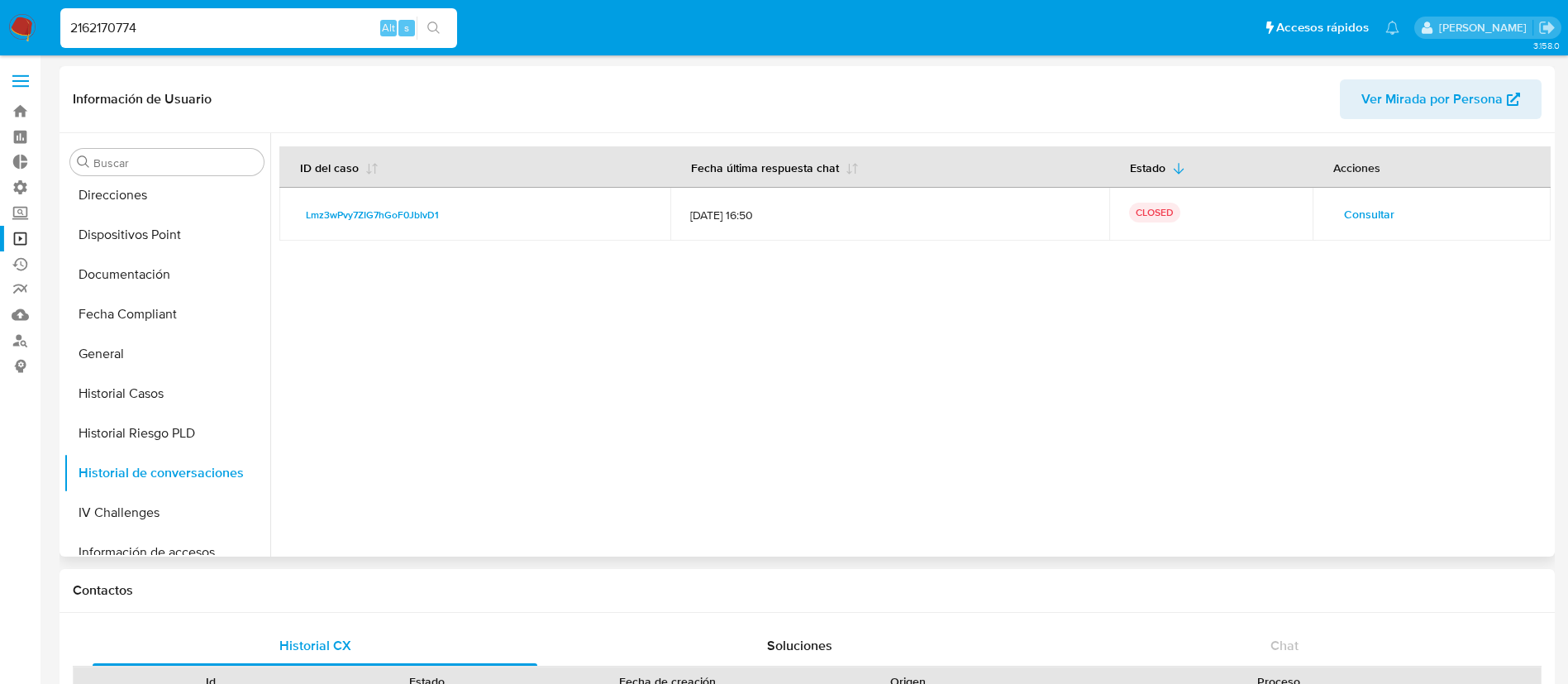
click at [1359, 219] on span "Consultar" at bounding box center [1370, 214] width 51 height 23
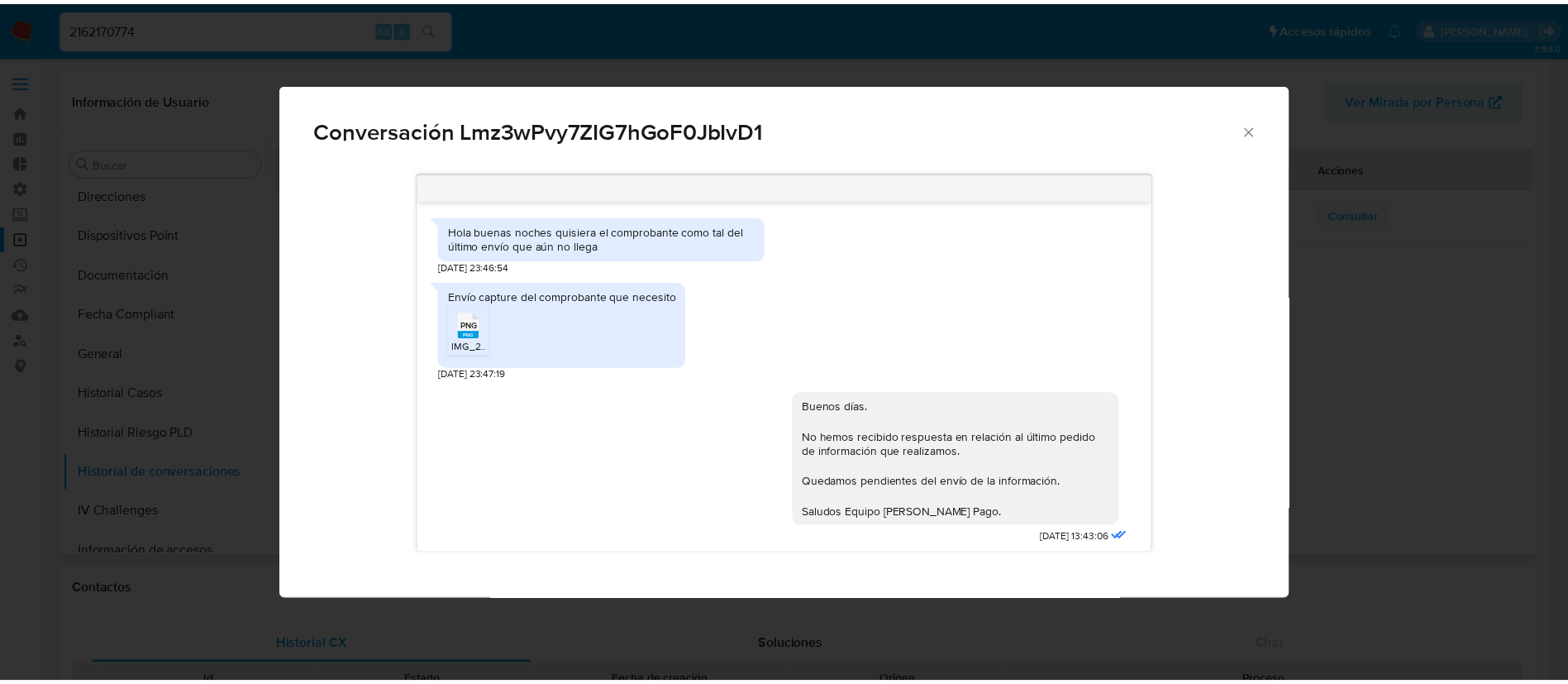
scroll to position [1141, 0]
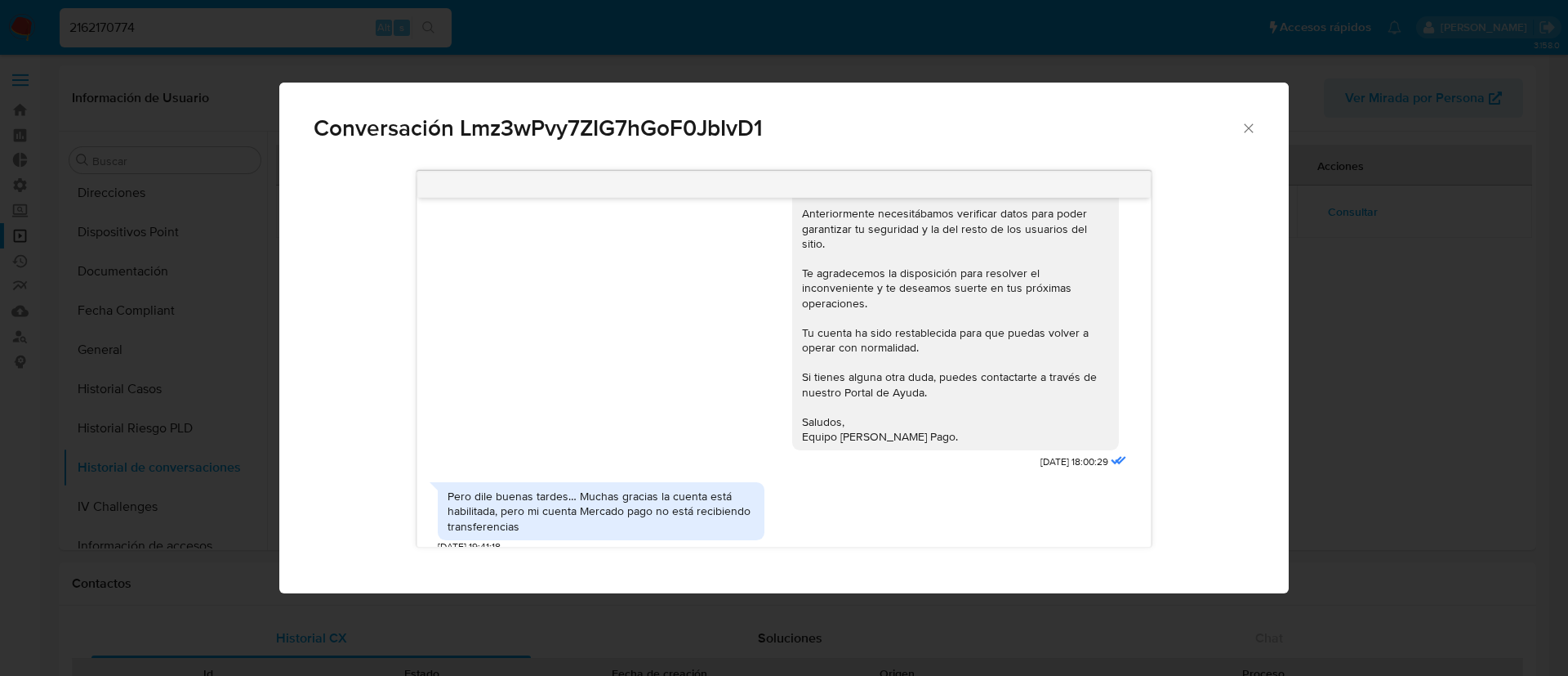
click at [1242, 126] on icon "Cerrar" at bounding box center [1249, 127] width 16 height 16
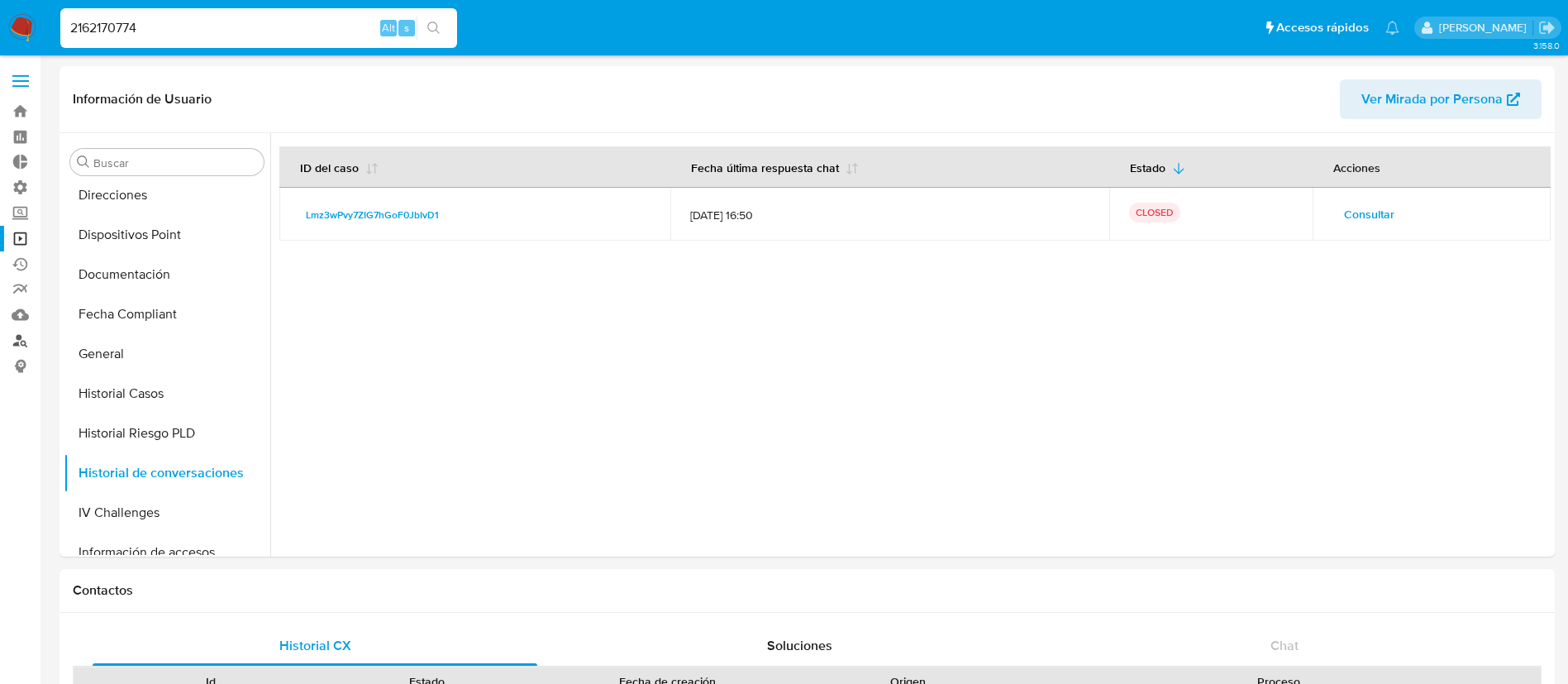
click at [13, 334] on link "Buscador de personas" at bounding box center [98, 340] width 196 height 26
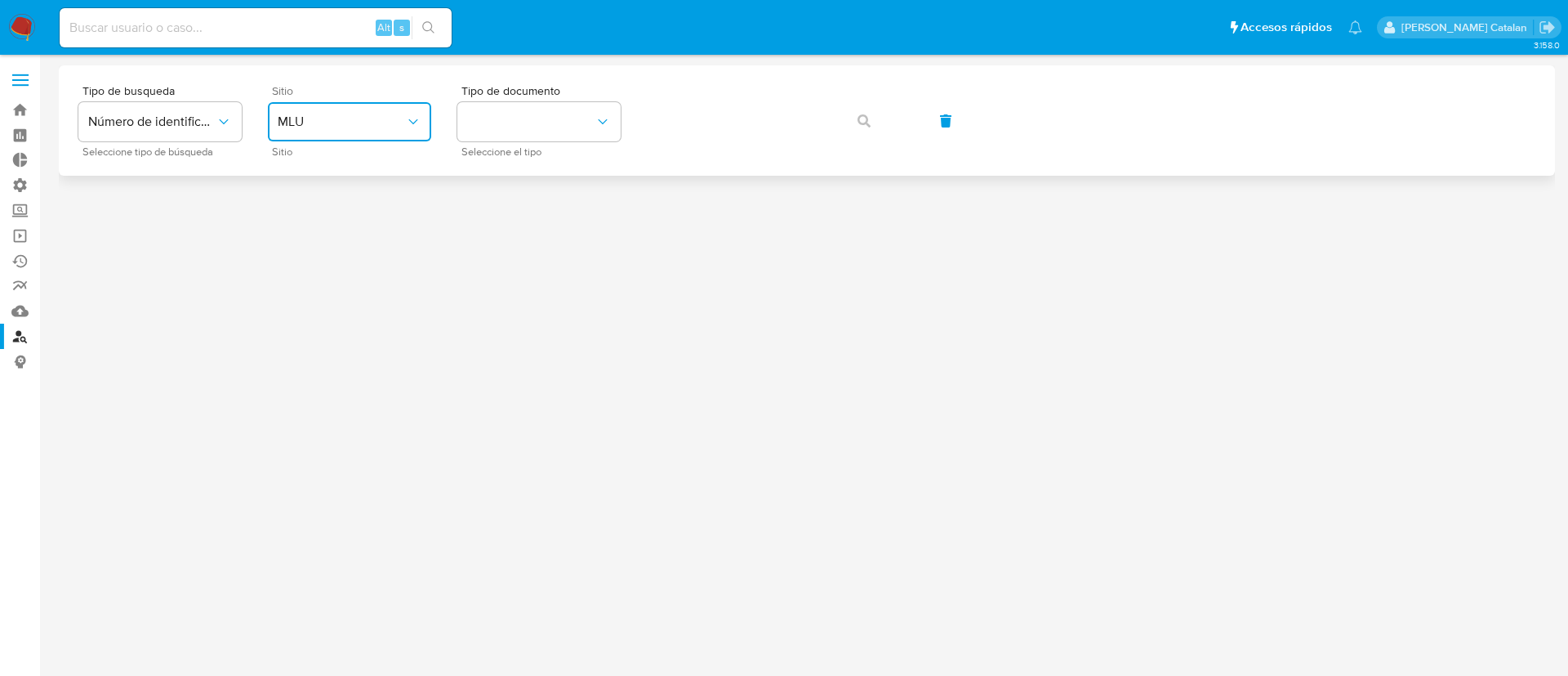
click at [384, 108] on button "MLU" at bounding box center [349, 122] width 163 height 40
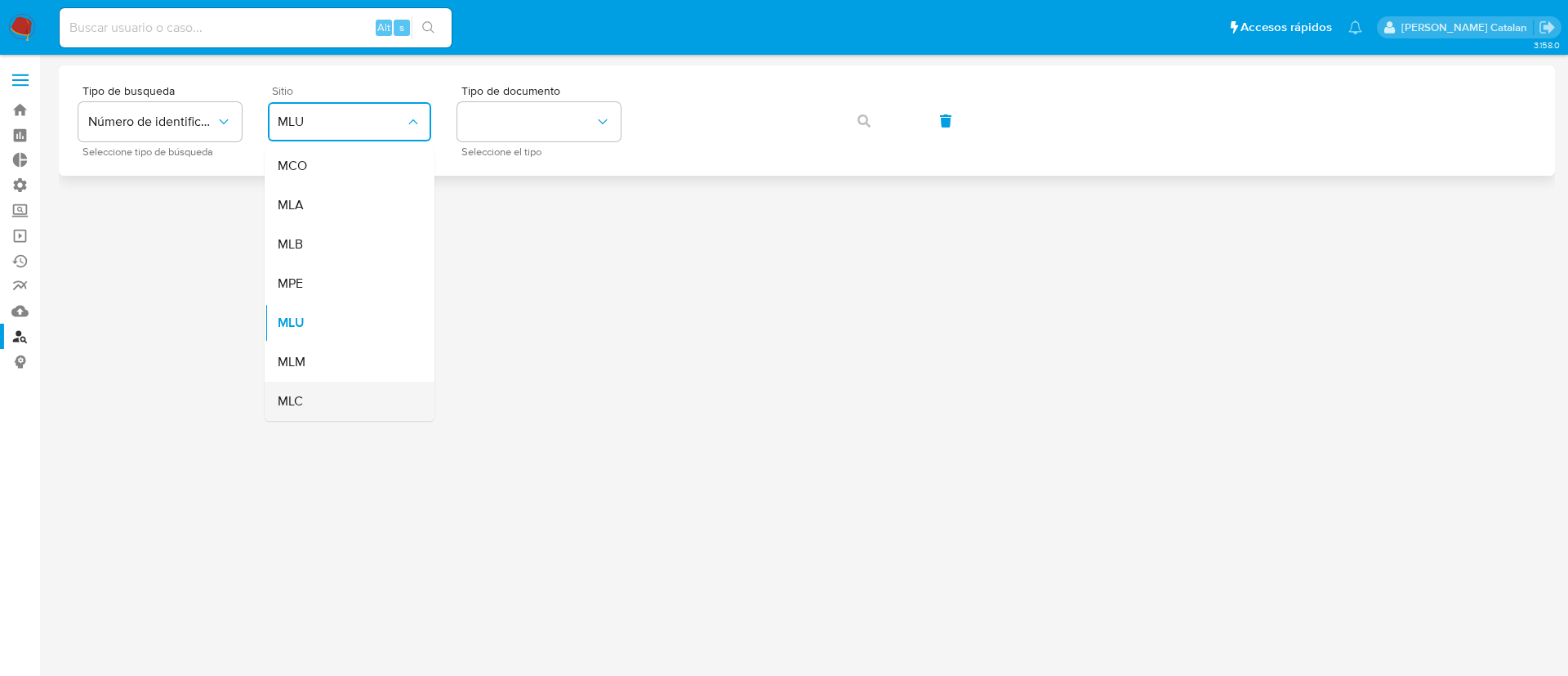
click at [326, 383] on div "MLC" at bounding box center [345, 402] width 134 height 40
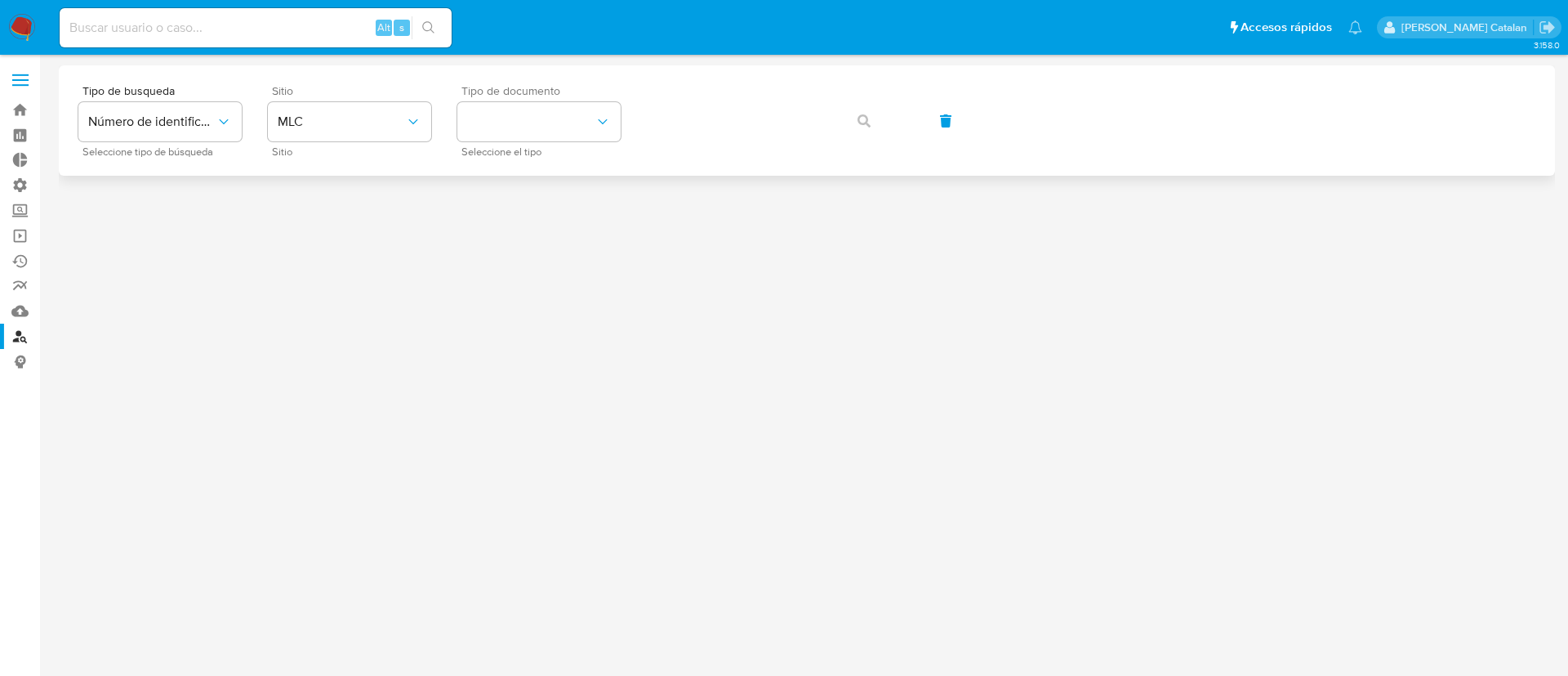
click at [542, 100] on div "Tipo de documento Seleccione el tipo" at bounding box center [538, 120] width 163 height 71
click at [543, 103] on button "identificationType" at bounding box center [538, 122] width 163 height 40
click at [538, 166] on div "RUT RUT" at bounding box center [534, 173] width 134 height 56
click at [864, 123] on icon "button" at bounding box center [864, 121] width 13 height 13
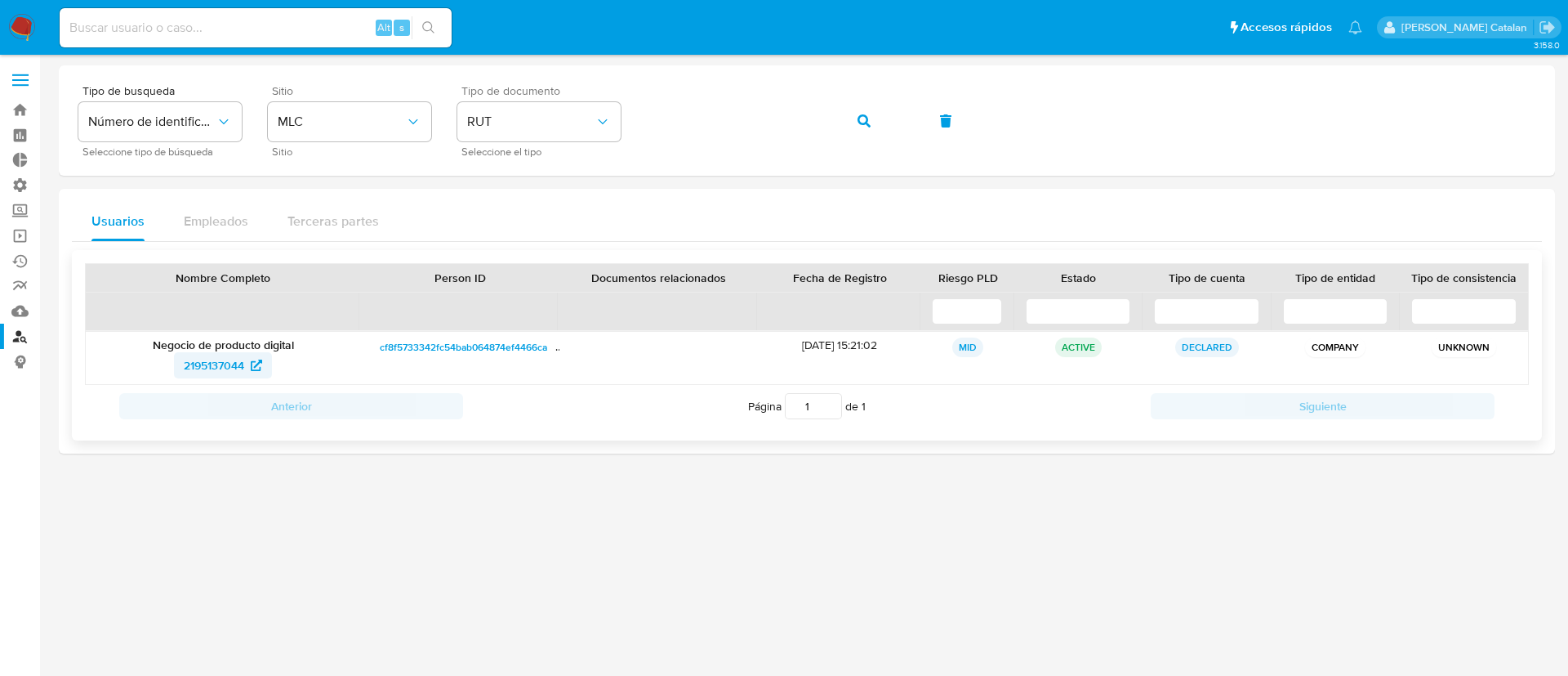
click at [206, 360] on span "2195137044" at bounding box center [214, 366] width 60 height 26
click at [635, 121] on div "Tipo de busqueda Número de identificación Seleccione tipo de búsqueda Sitio MLC…" at bounding box center [807, 120] width 1457 height 71
click at [856, 117] on button "button" at bounding box center [864, 121] width 56 height 40
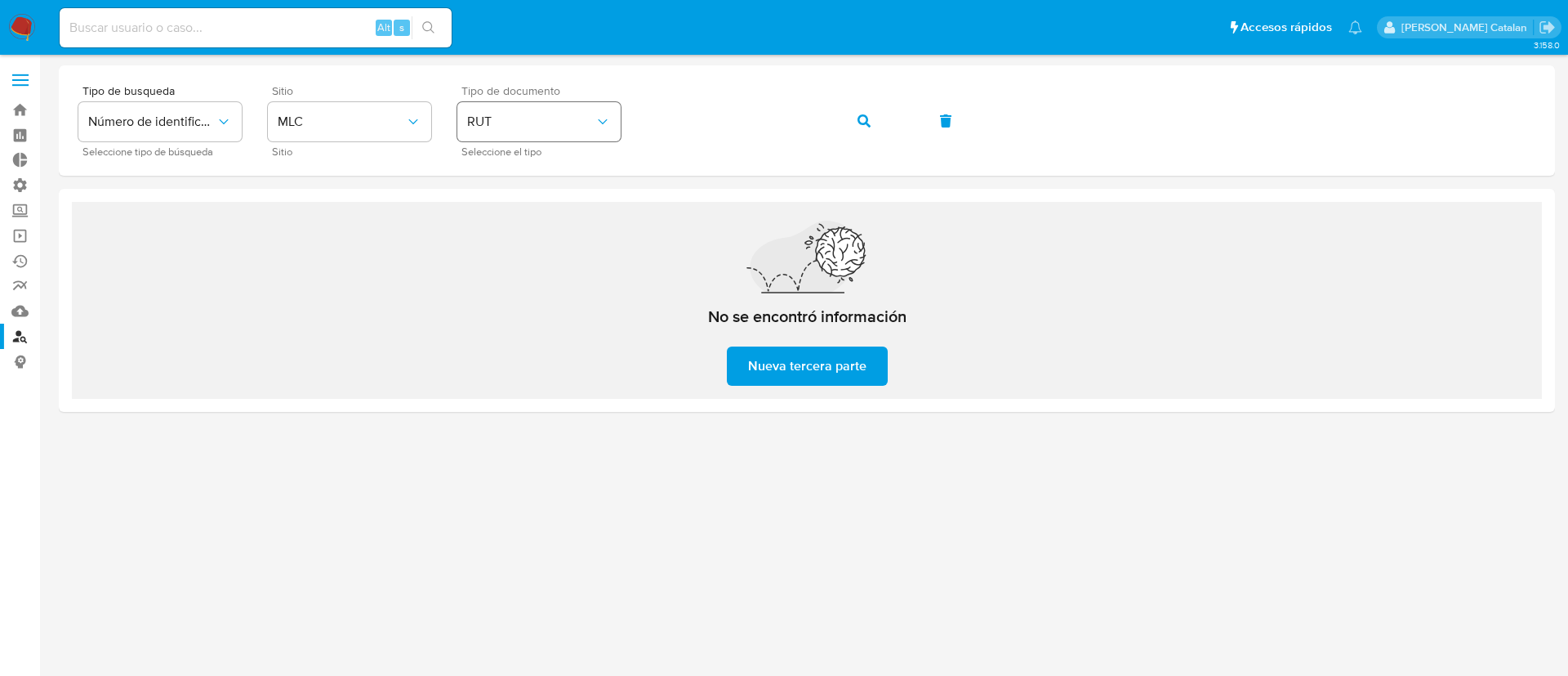
click at [580, 124] on div "Tipo de busqueda Número de identificación Seleccione tipo de búsqueda Sitio MLC…" at bounding box center [807, 120] width 1457 height 71
click at [856, 112] on button "button" at bounding box center [864, 121] width 56 height 40
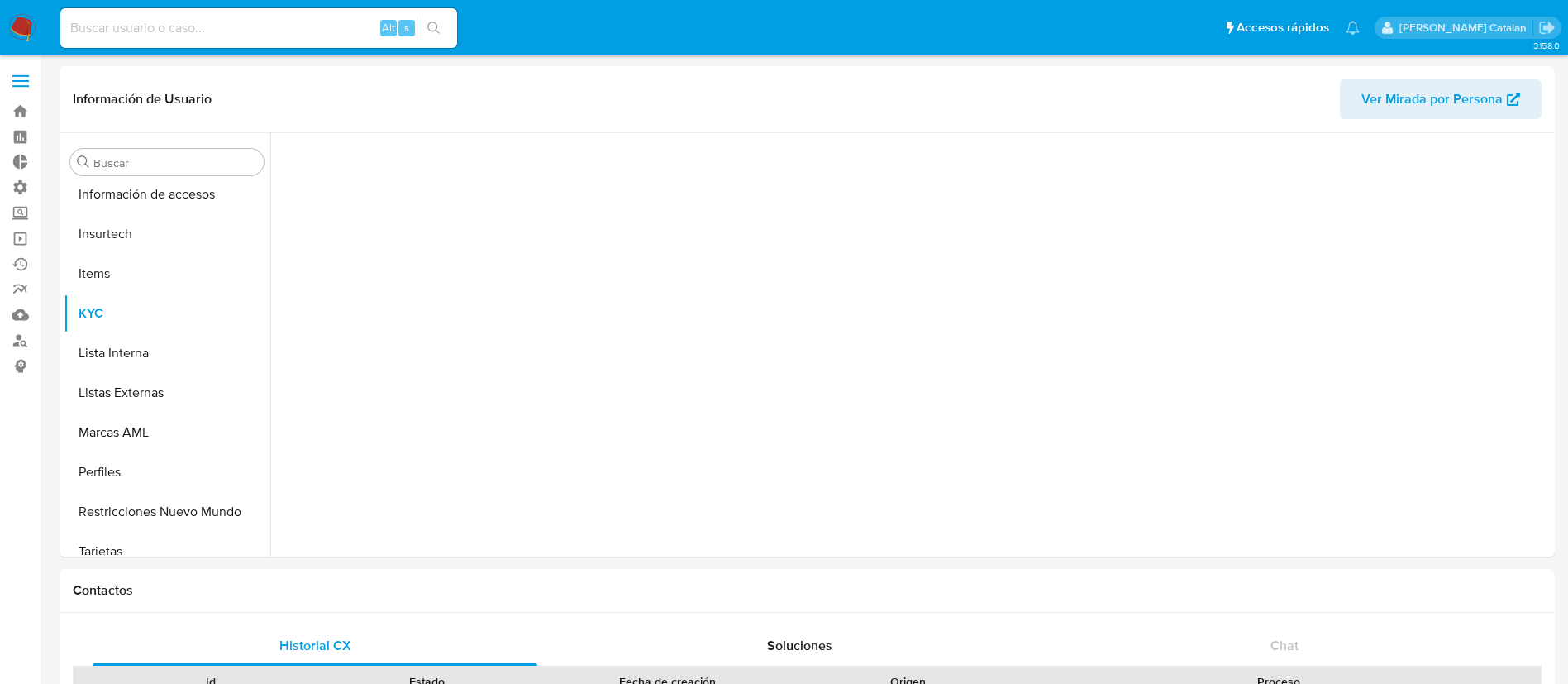
scroll to position [699, 0]
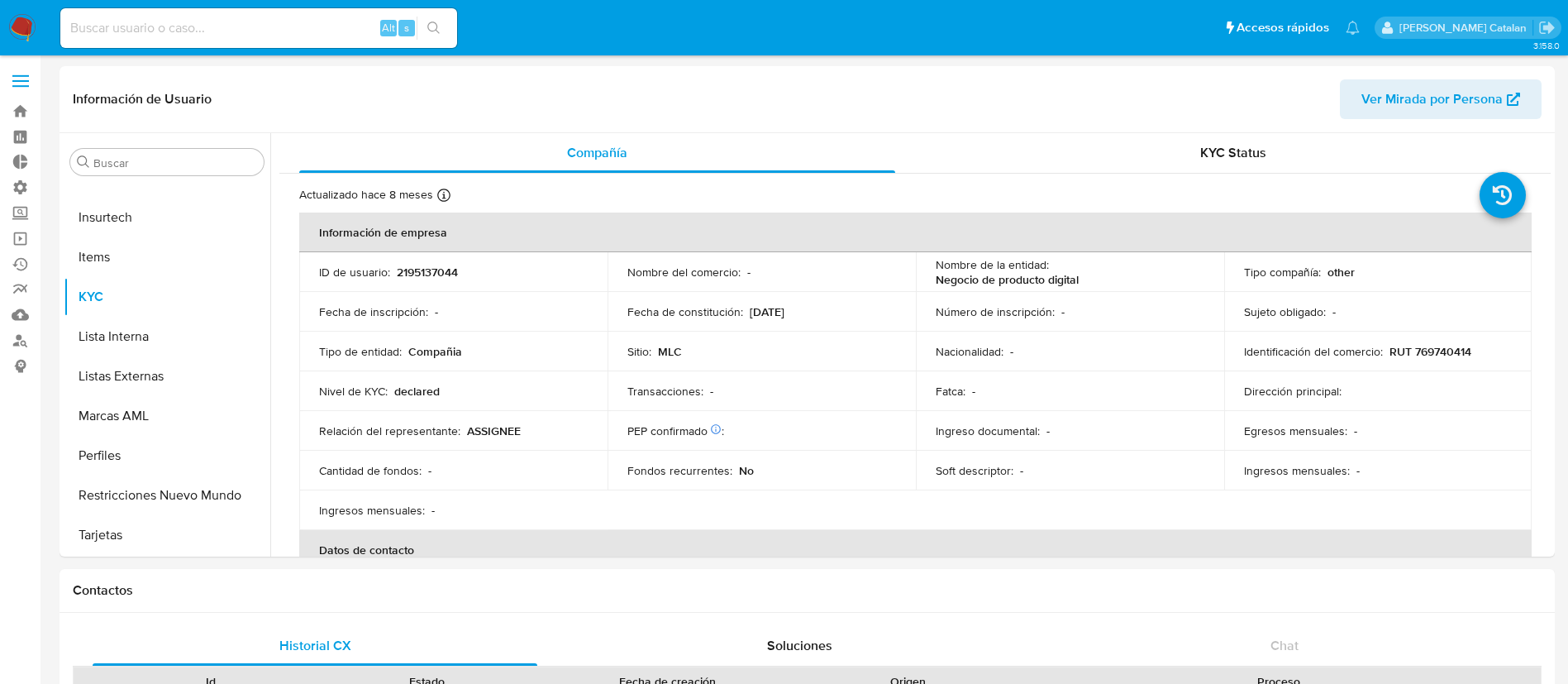
select select "10"
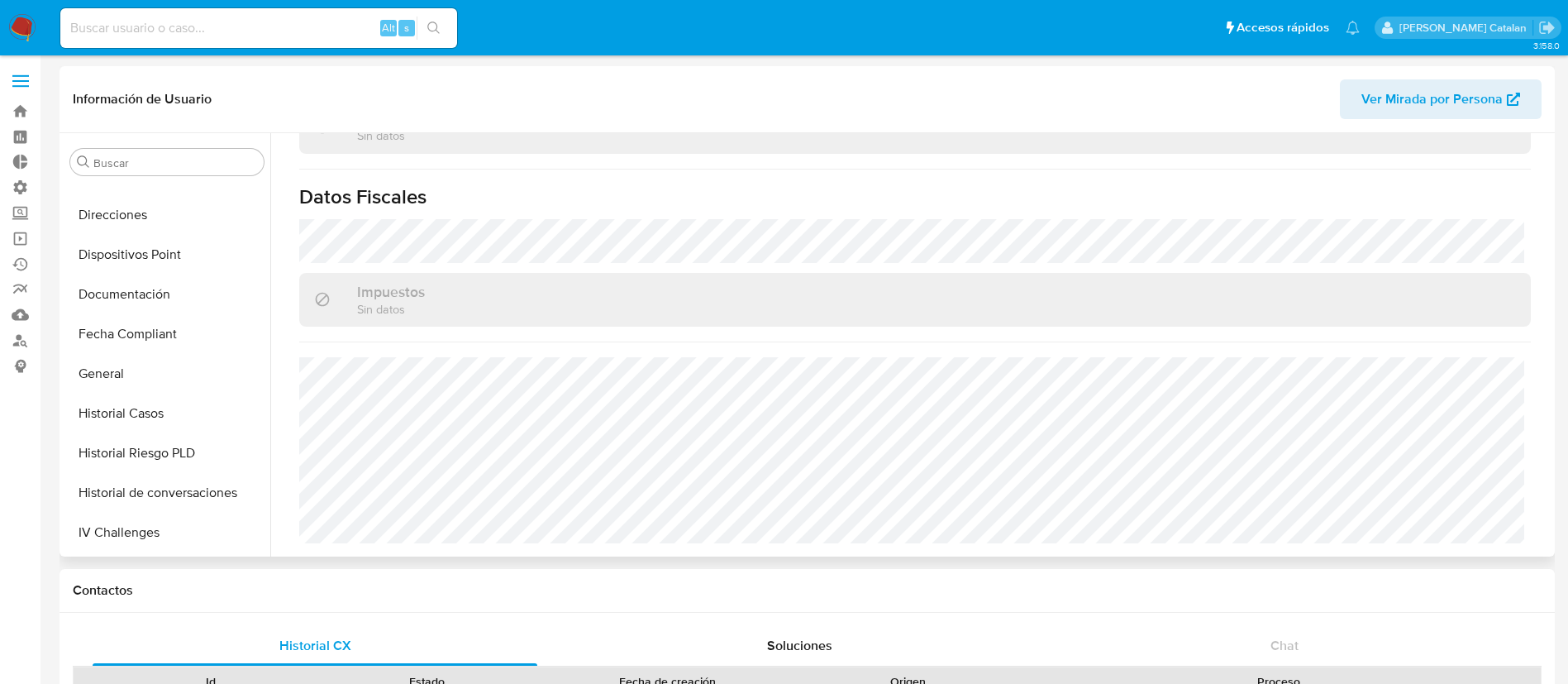
scroll to position [303, 0]
click at [127, 300] on button "Documentación" at bounding box center [160, 296] width 194 height 40
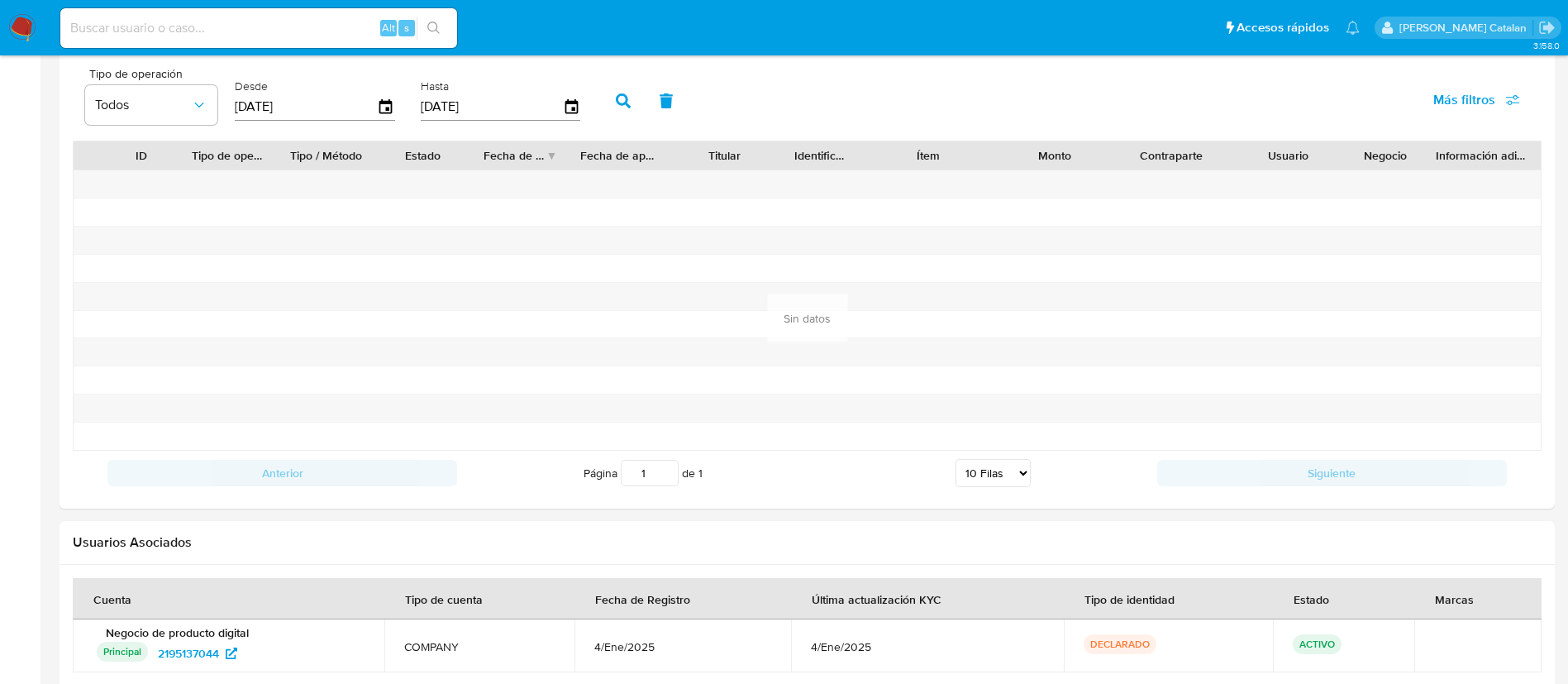
scroll to position [1451, 0]
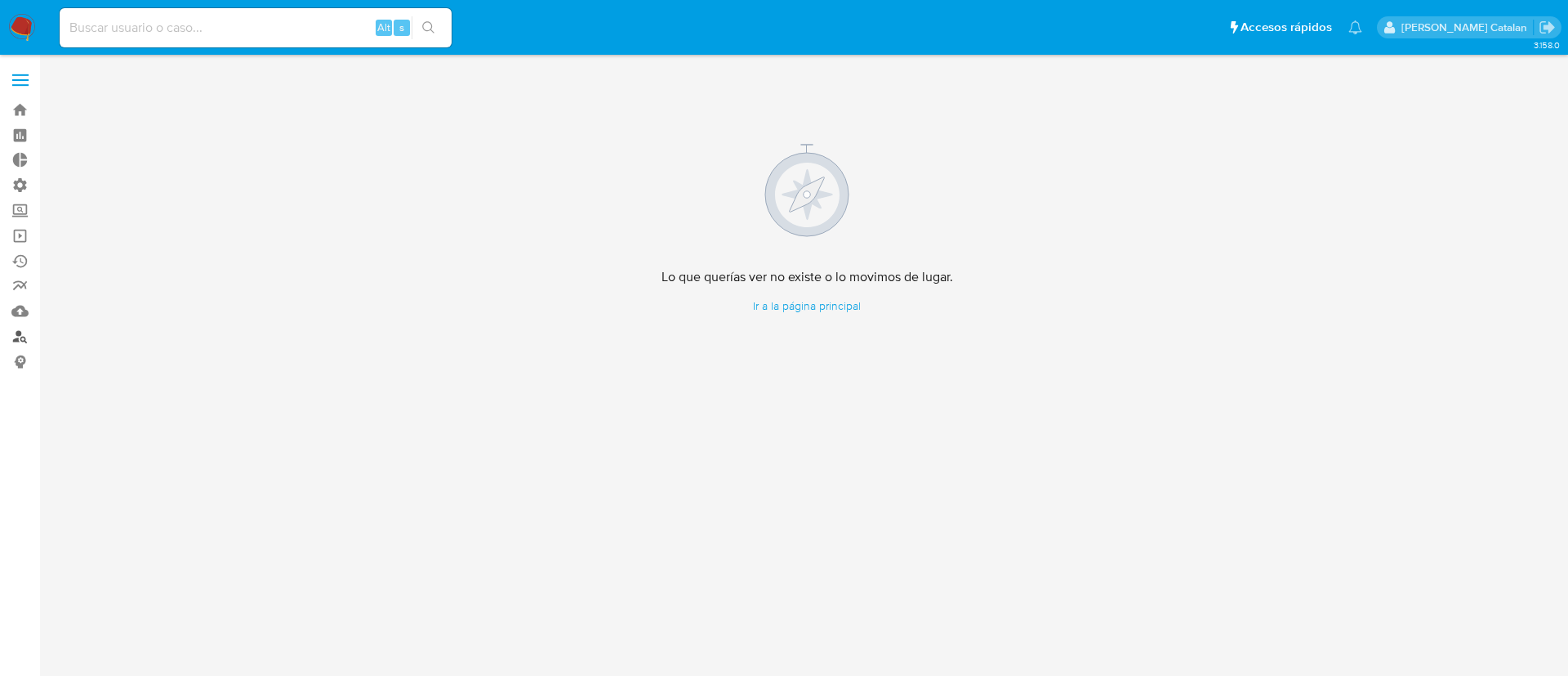
click at [24, 333] on link "Buscador de personas" at bounding box center [97, 336] width 194 height 25
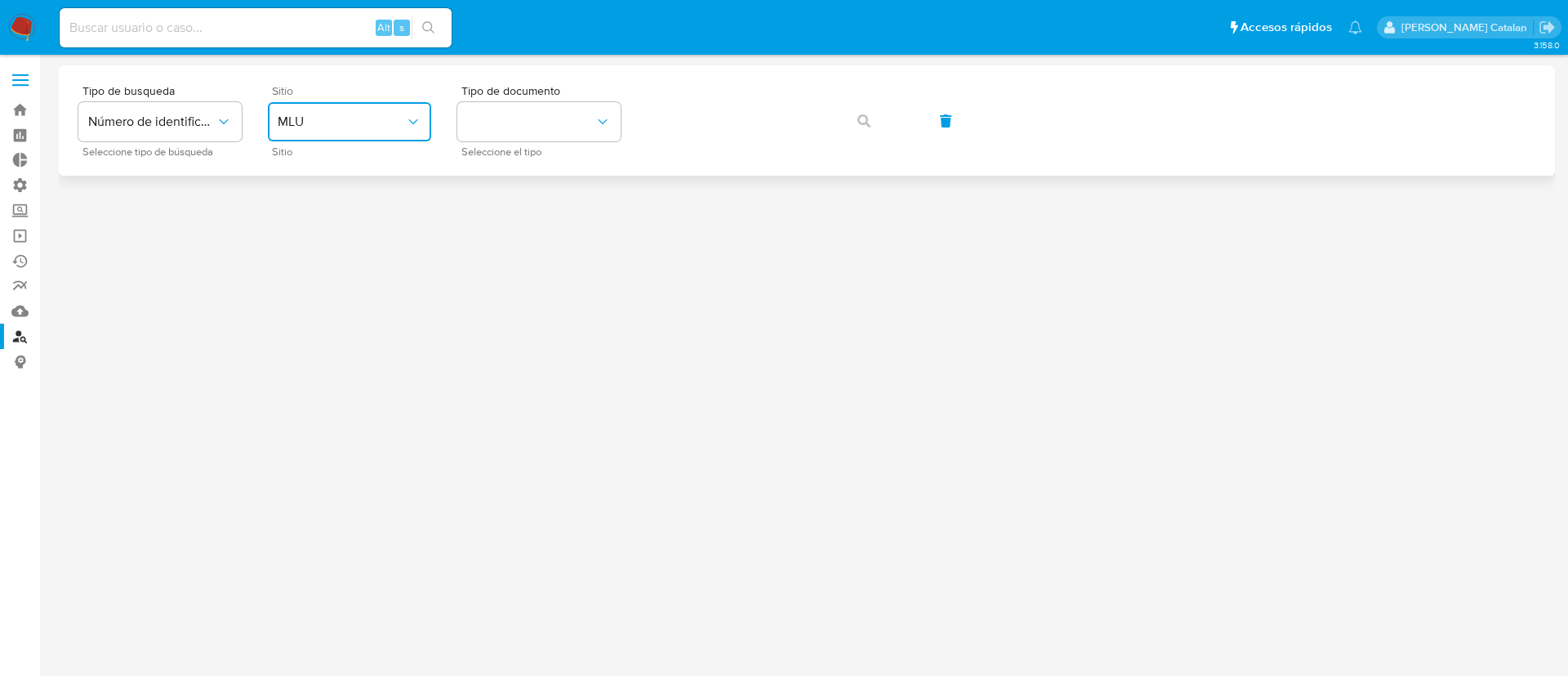
click at [362, 126] on span "MLU" at bounding box center [341, 121] width 127 height 16
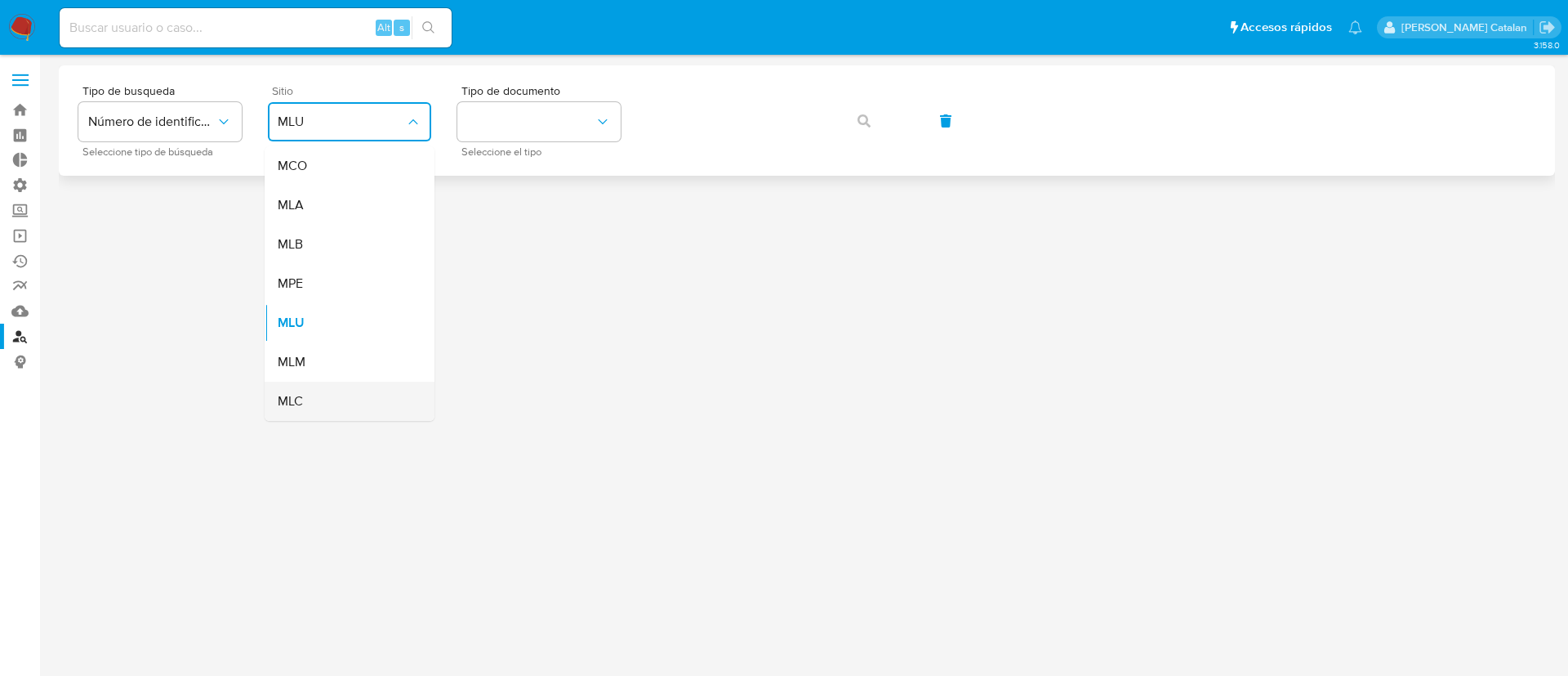
click at [309, 396] on div "MLC" at bounding box center [345, 402] width 134 height 40
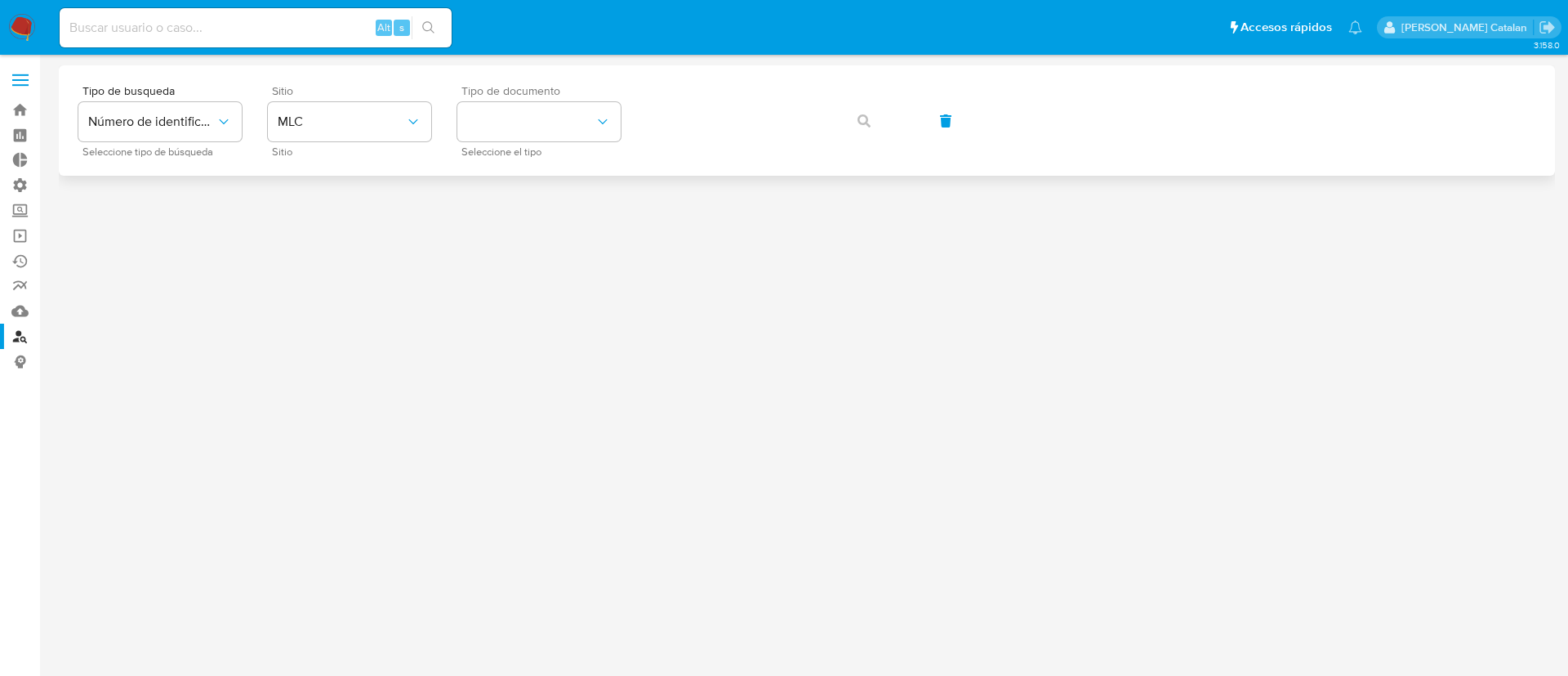
click at [509, 150] on span "Seleccione el tipo" at bounding box center [543, 152] width 163 height 8
click at [510, 125] on button "identificationType" at bounding box center [538, 122] width 163 height 40
click at [534, 175] on div "RUT RUT" at bounding box center [534, 173] width 134 height 56
click at [856, 121] on button "button" at bounding box center [864, 121] width 56 height 40
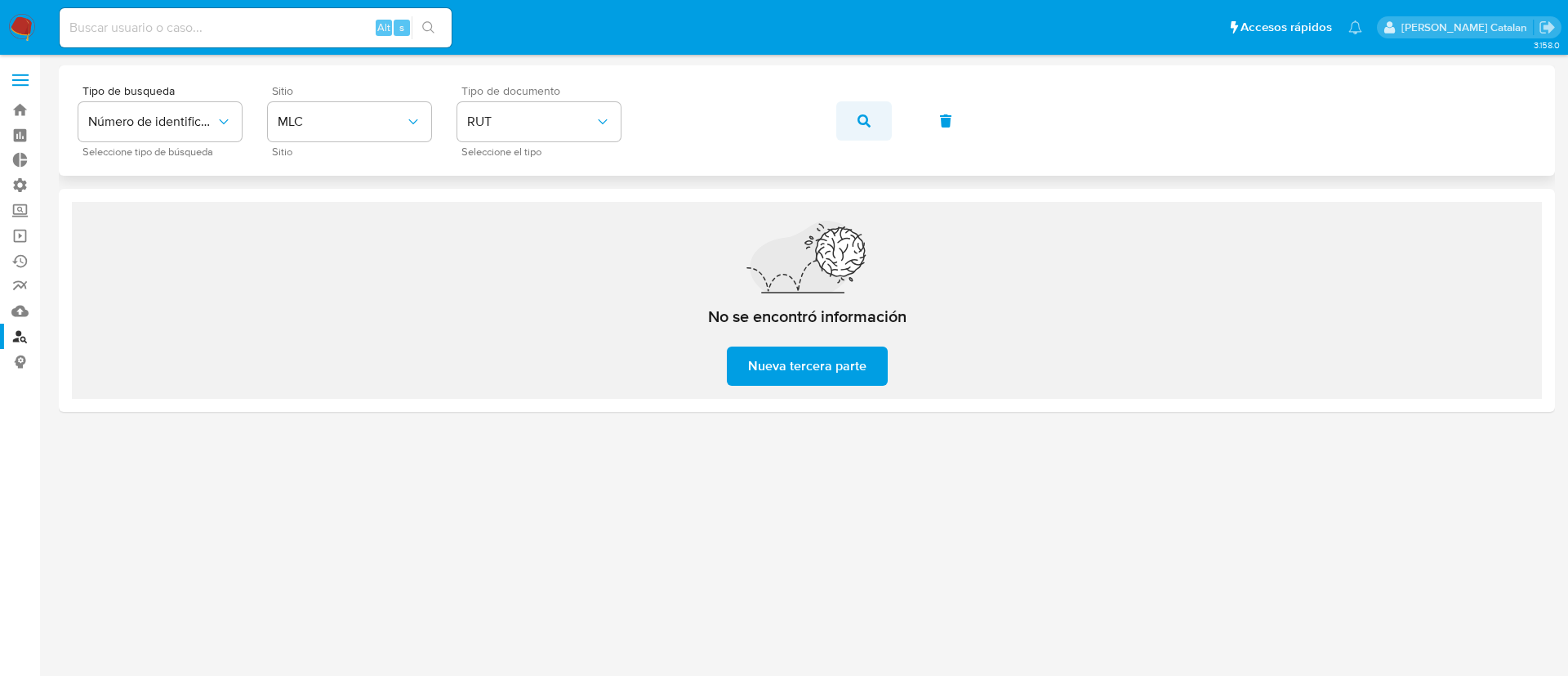
click at [886, 113] on button "button" at bounding box center [864, 121] width 56 height 40
